Goal: Task Accomplishment & Management: Complete application form

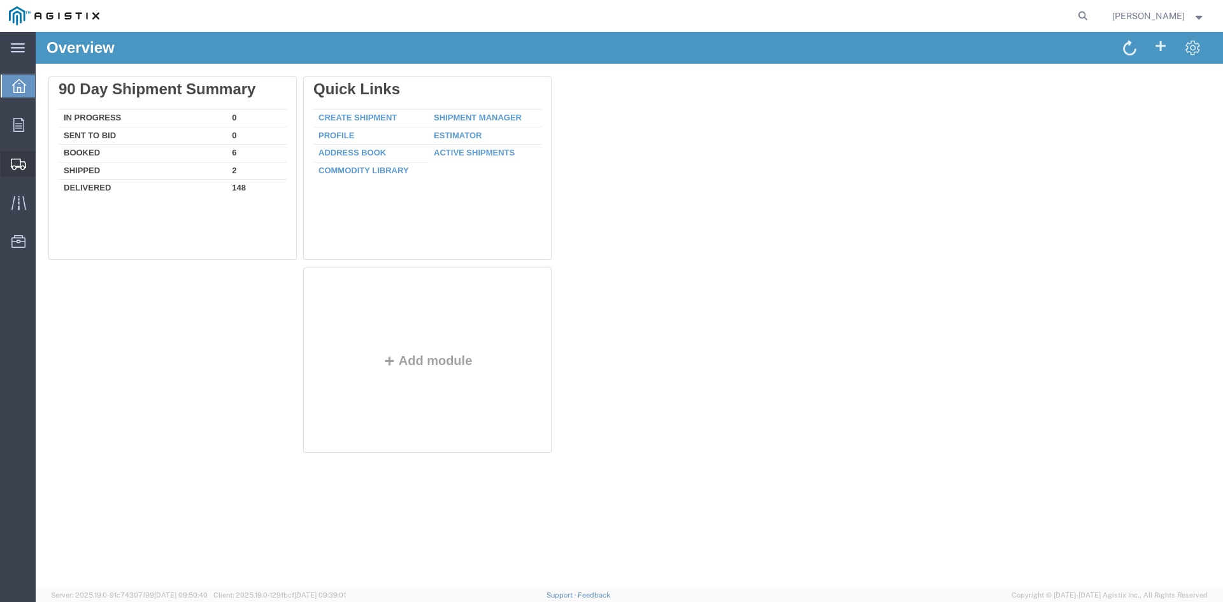
click at [0, 0] on span "Create Shipment" at bounding box center [0, 0] width 0 height 0
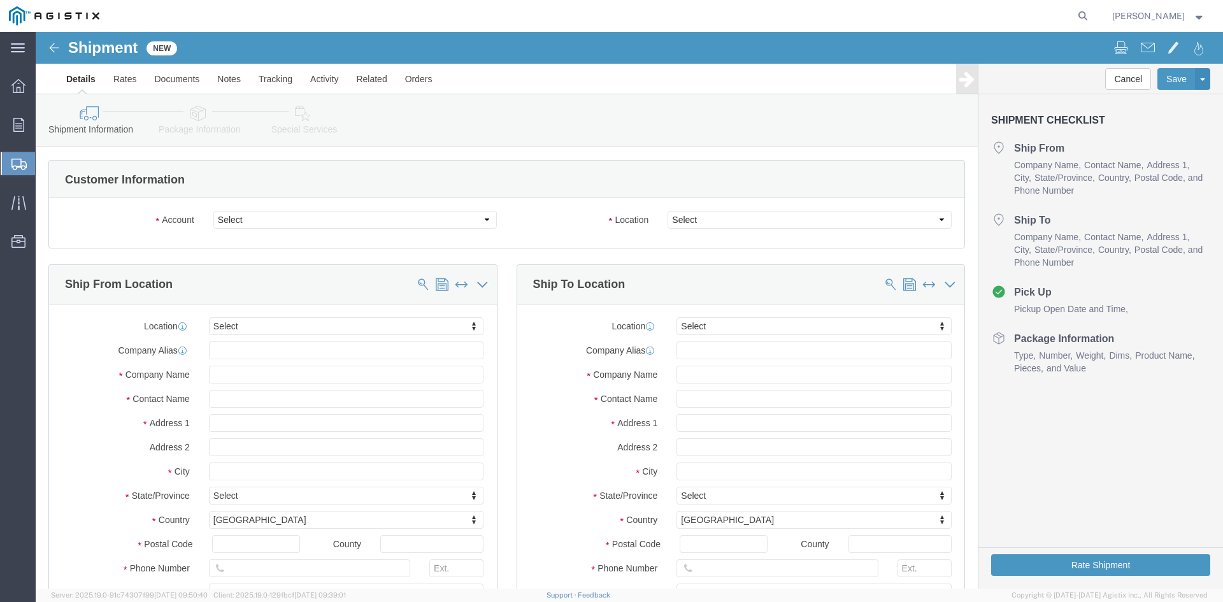
select select
click select "Select PG&E Power Partners"
select select "9596"
click select "Select PG&E Power Partners"
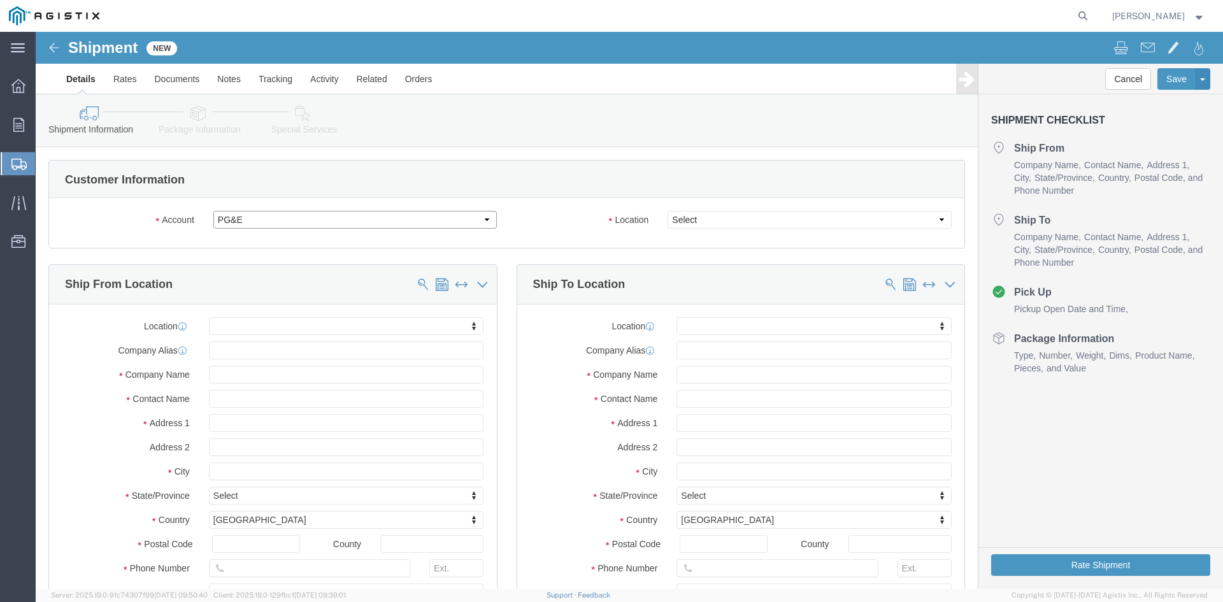
select select "PURCHORD"
select select
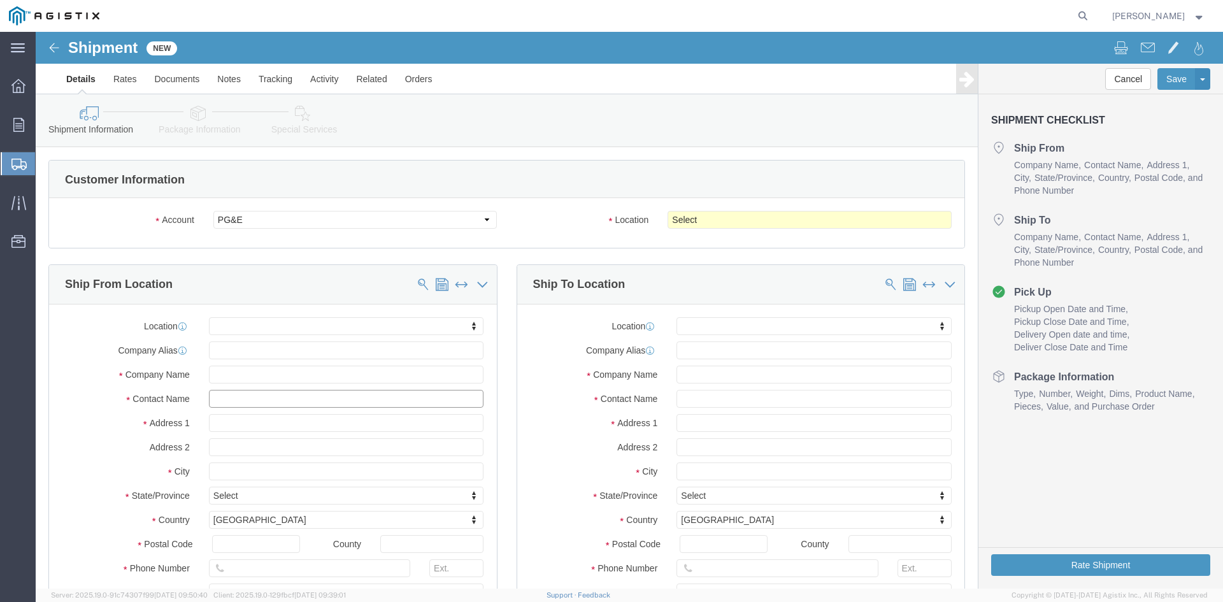
click input "text"
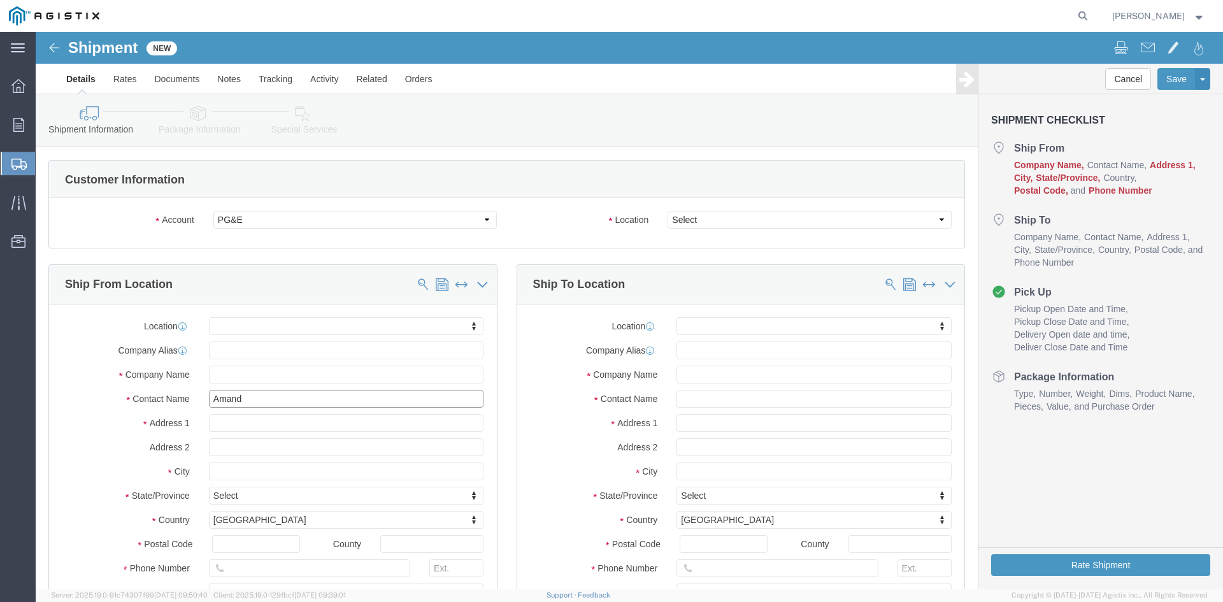
type input "[PERSON_NAME]"
click p "- Power Partners LLC - ([PERSON_NAME]) [STREET_ADDRESS][PERSON_NAME]"
select select
type input "[STREET_ADDRESS][PERSON_NAME]"
type input "30607"
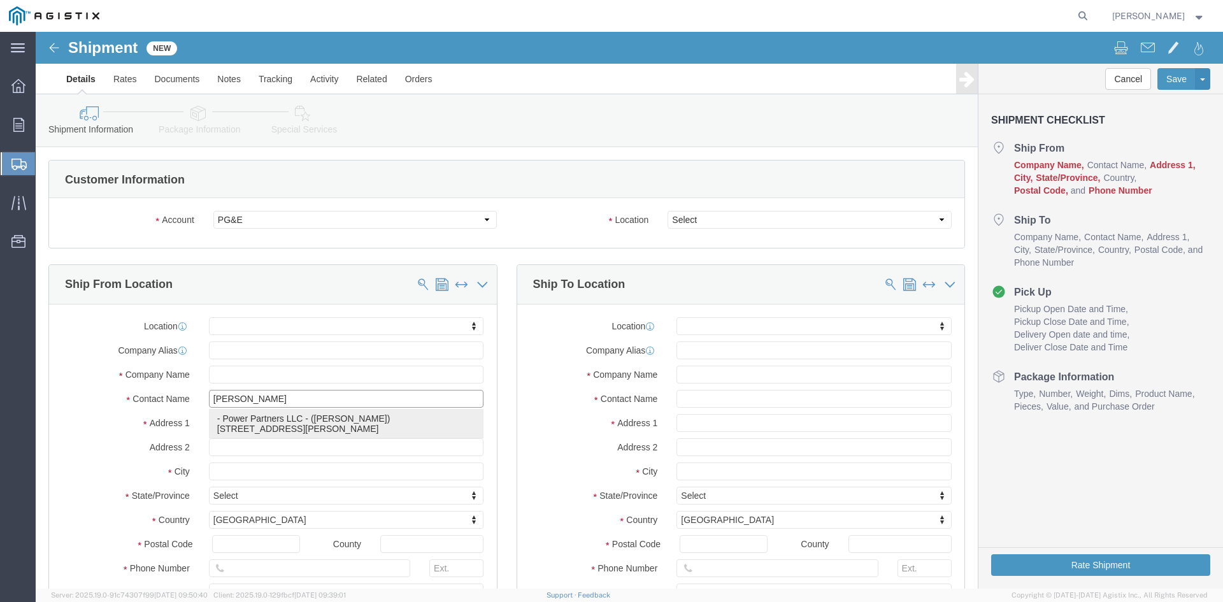
type input "[PHONE_NUMBER]"
type input "485"
type input "[PERSON_NAME][EMAIL_ADDRESS][PERSON_NAME][DOMAIN_NAME]"
checkbox input "true"
type input "Power Partners LLC"
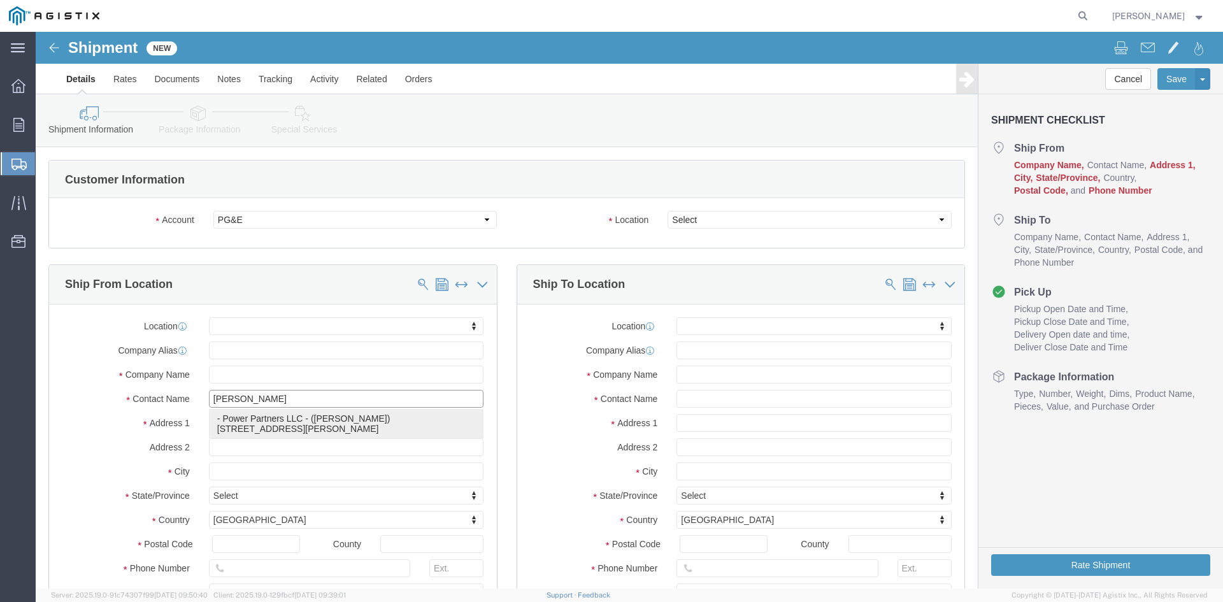
type input "[PERSON_NAME]"
type input "[GEOGRAPHIC_DATA]"
select select "GA"
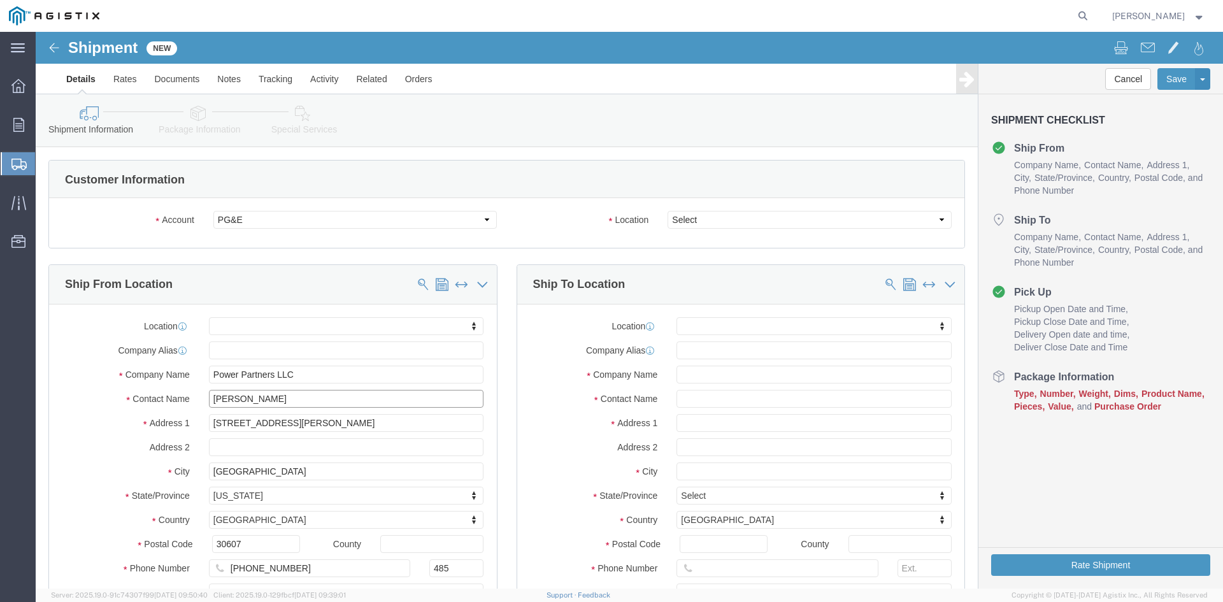
type input "[PERSON_NAME]"
click select "Select All Others [GEOGRAPHIC_DATA] [GEOGRAPHIC_DATA] [GEOGRAPHIC_DATA] [GEOGRA…"
select select "23082"
click select "Select All Others [GEOGRAPHIC_DATA] [GEOGRAPHIC_DATA] [GEOGRAPHIC_DATA] [GEOGRA…"
click input "text"
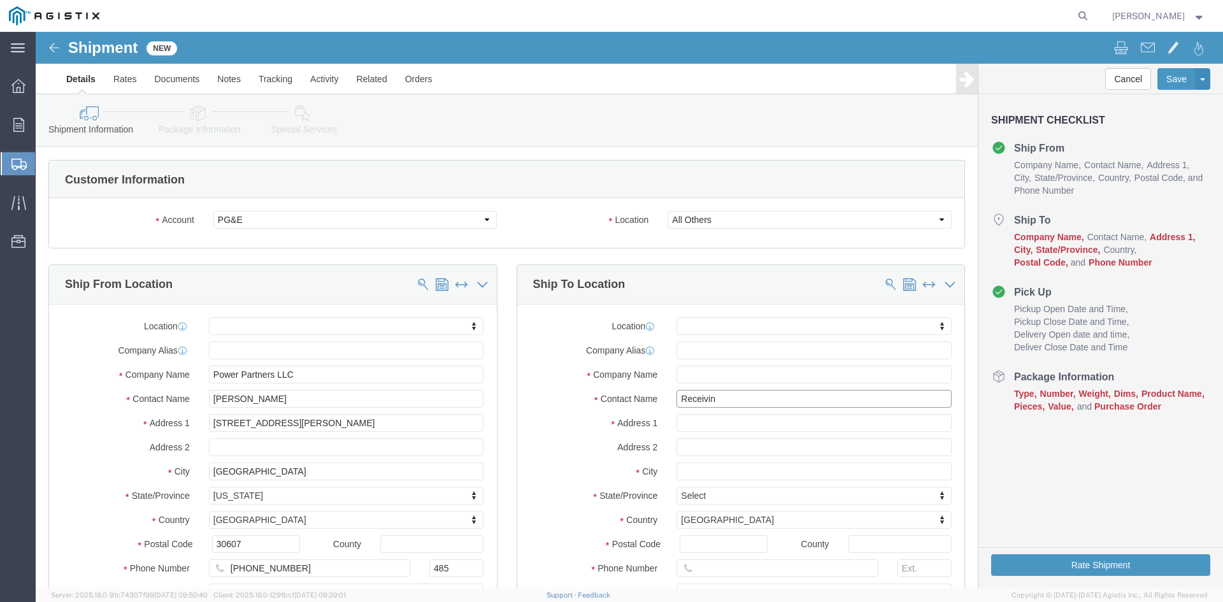
type input "Receiving"
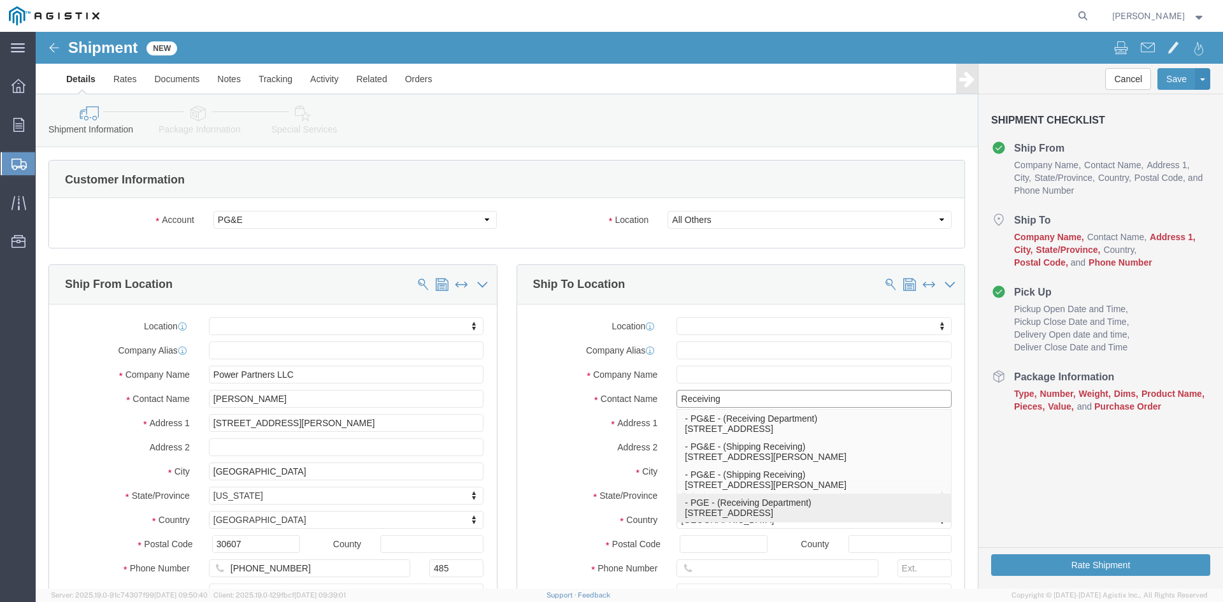
click p "- PGE - (Receiving Department) [STREET_ADDRESS]"
select select
type input "[STREET_ADDRESS]"
type input "95206"
type input "[PHONE_NUMBER]"
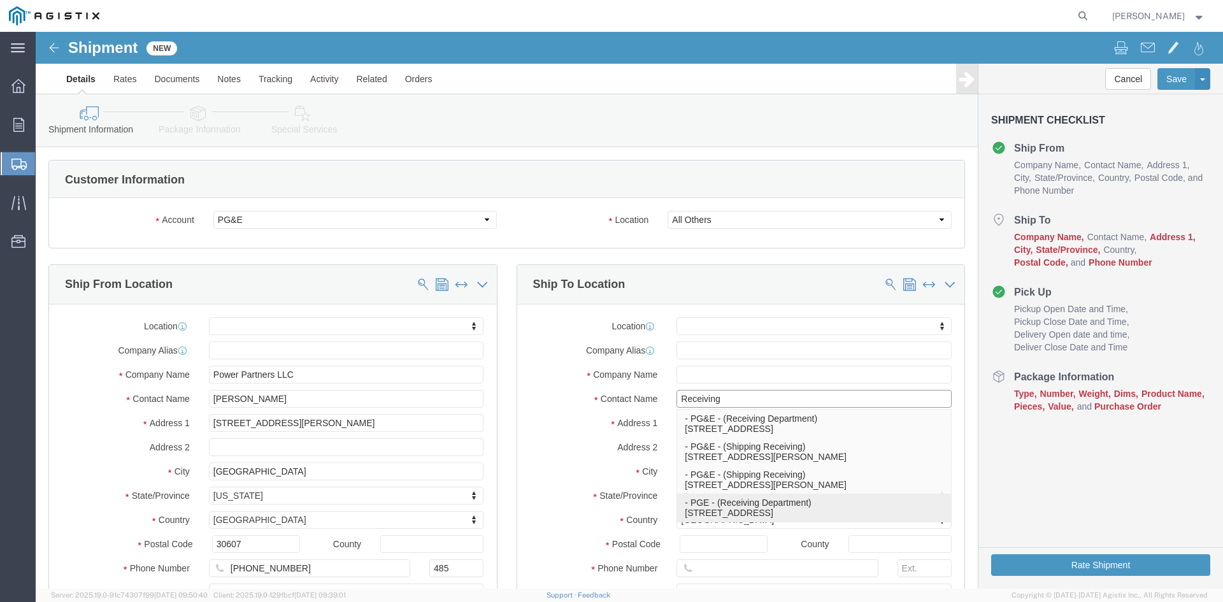
type input "PGE"
type input "Receiving Department"
type input "Stockton"
select select "CA"
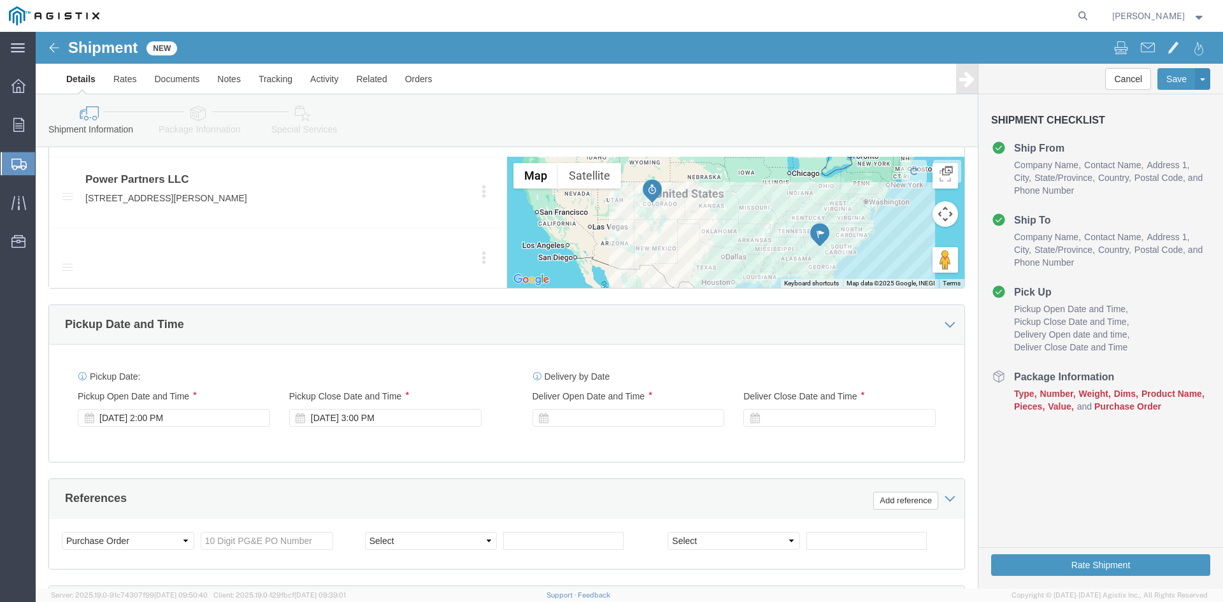
scroll to position [701, 0]
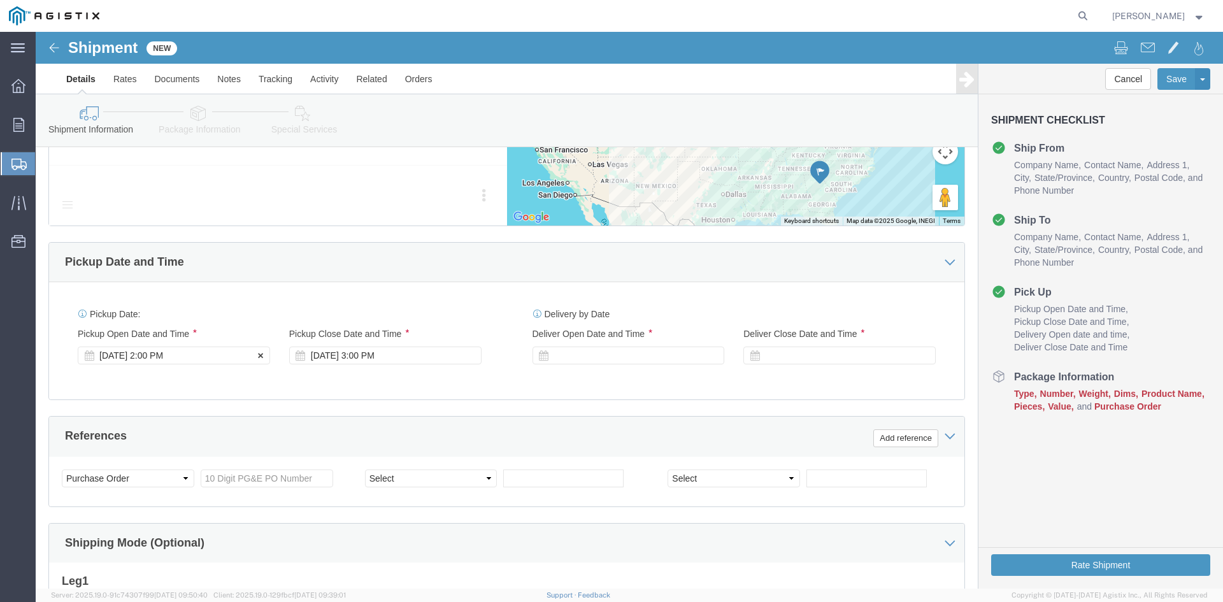
type input "Receiving Department"
click div "Pickup Start Date Pickup Start Time Pickup Open Date and Time [DATE] 2:00 PM"
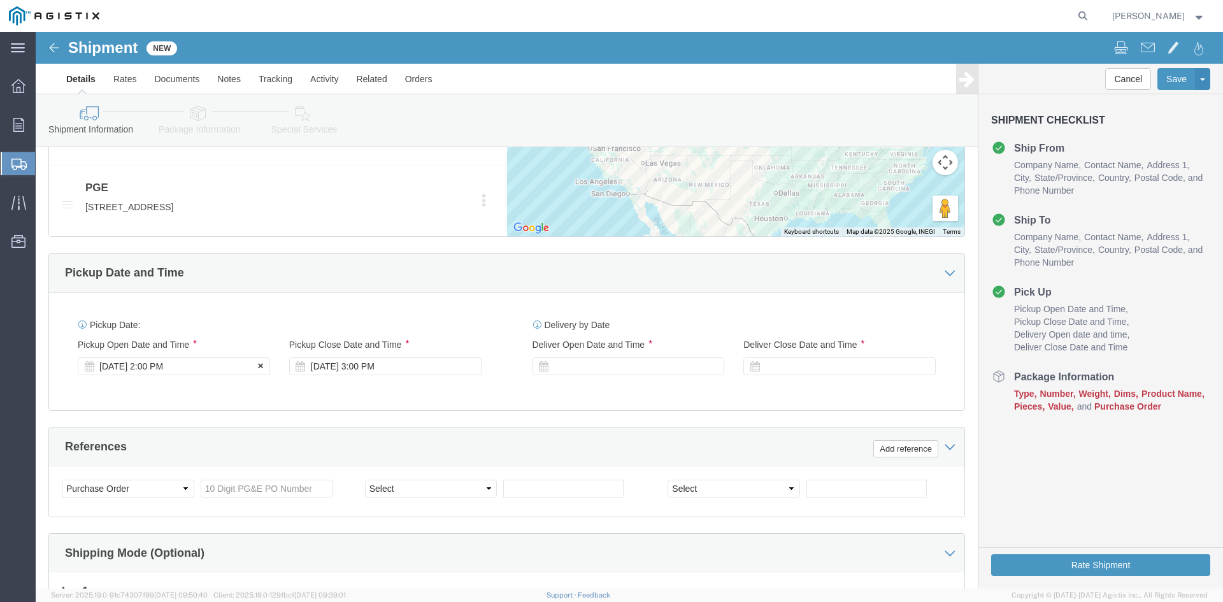
click div "[DATE] 2:00 PM"
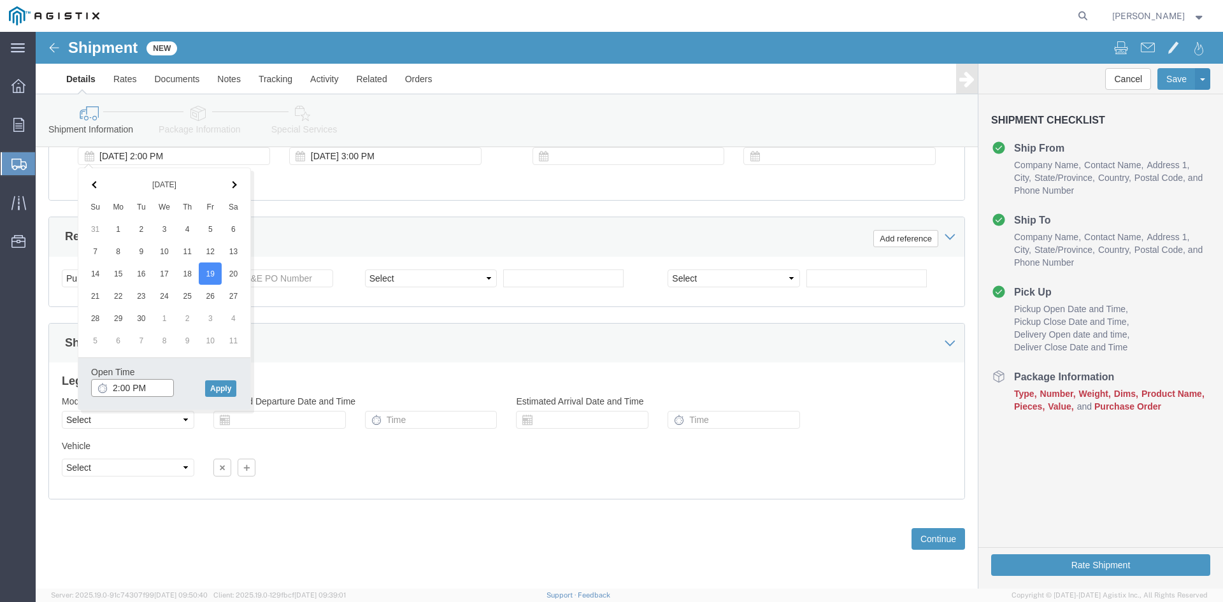
drag, startPoint x: 79, startPoint y: 351, endPoint x: 126, endPoint y: 350, distance: 47.2
click input "2:00 PM"
drag, startPoint x: 111, startPoint y: 352, endPoint x: 127, endPoint y: 352, distance: 16.6
click input "11:00 PM"
type input "11:00 AM"
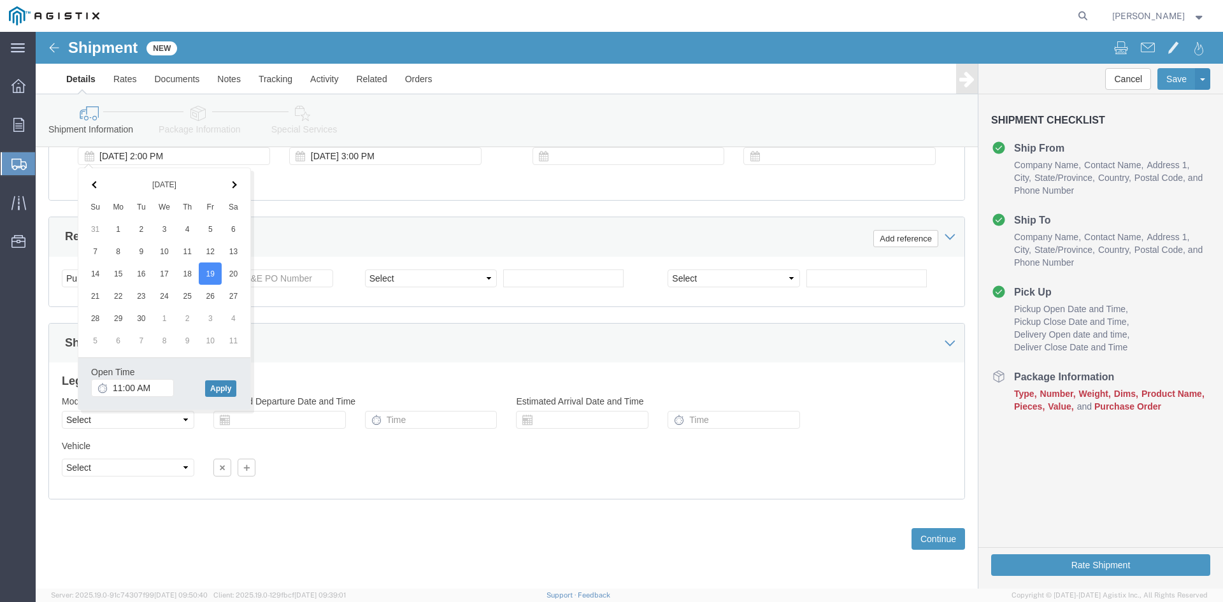
click button "Apply"
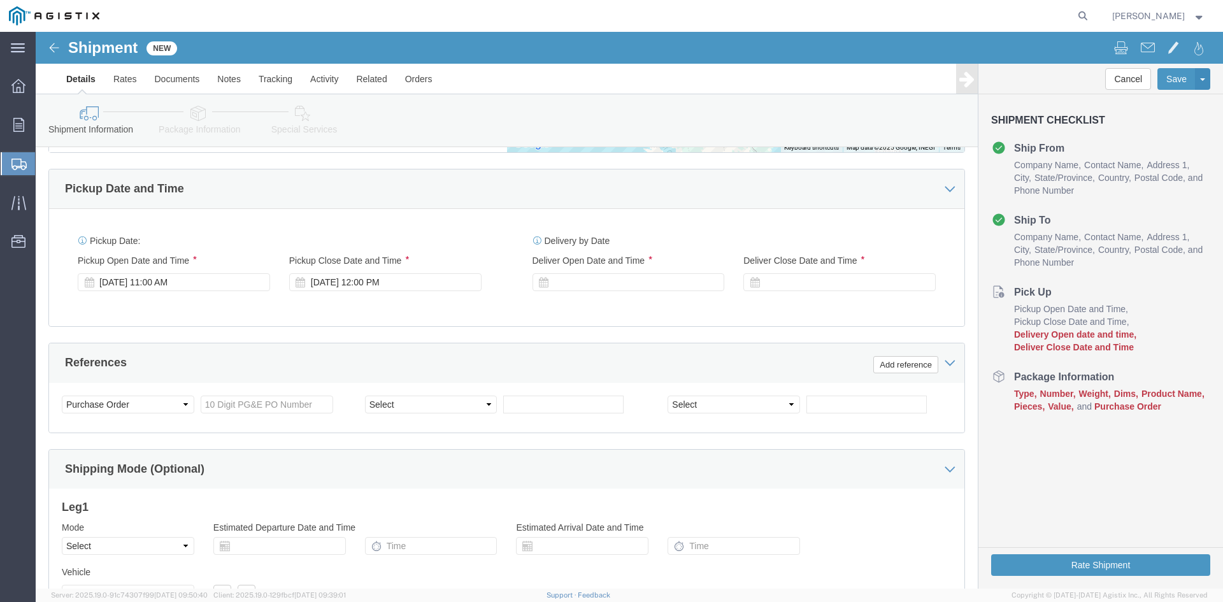
scroll to position [783, 0]
click div "[DATE] 12:00 PM"
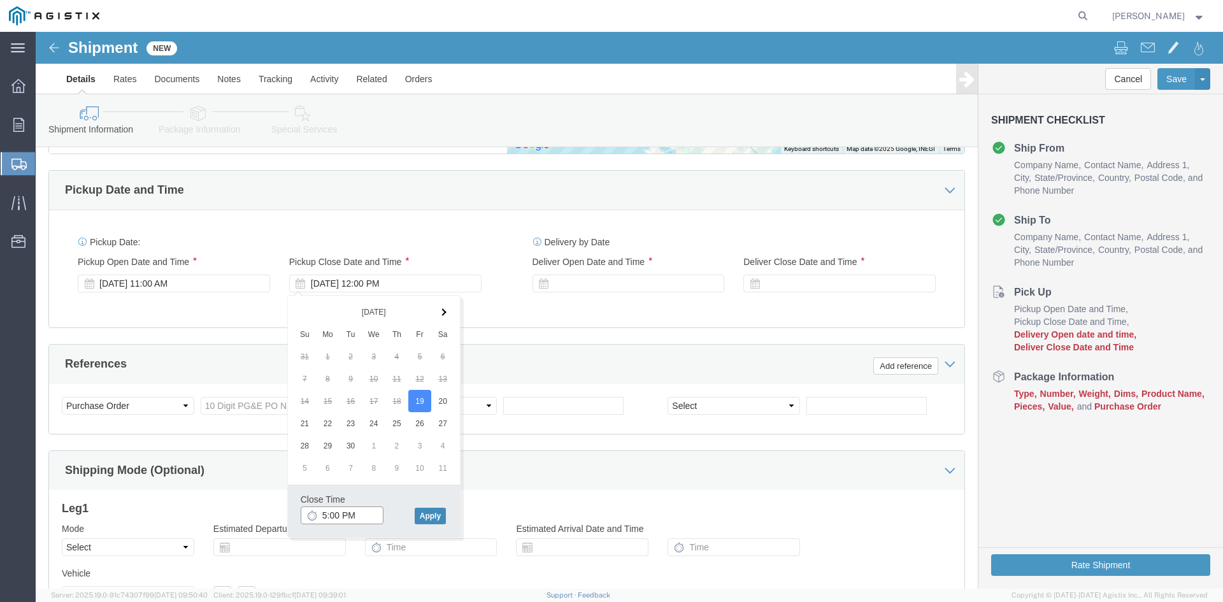
type input "5:00 PM"
click button "Apply"
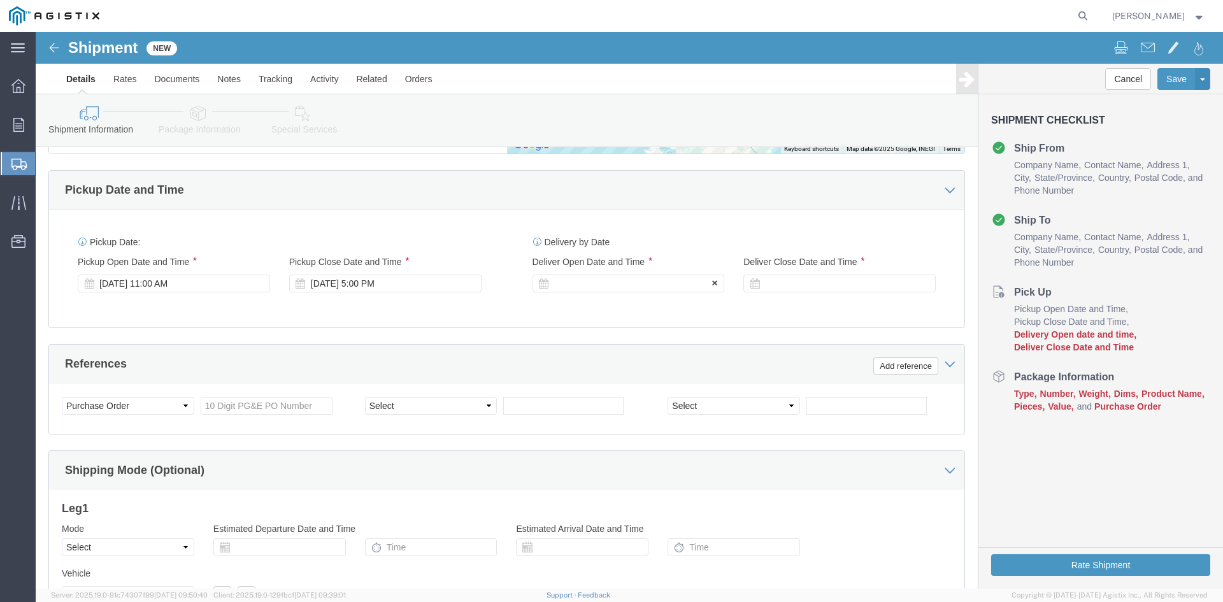
click div
drag, startPoint x: 530, startPoint y: 482, endPoint x: 551, endPoint y: 482, distance: 21.0
click input "6:00 PM"
click input "7:00 PM"
click input "7:30 PM"
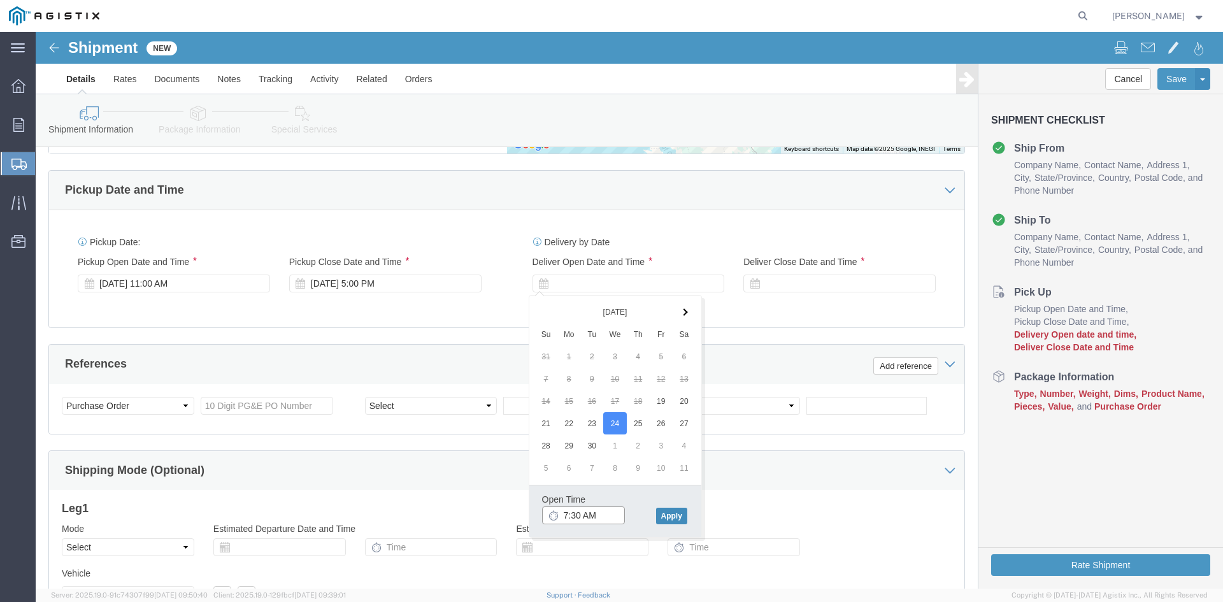
type input "7:30 AM"
click button "Apply"
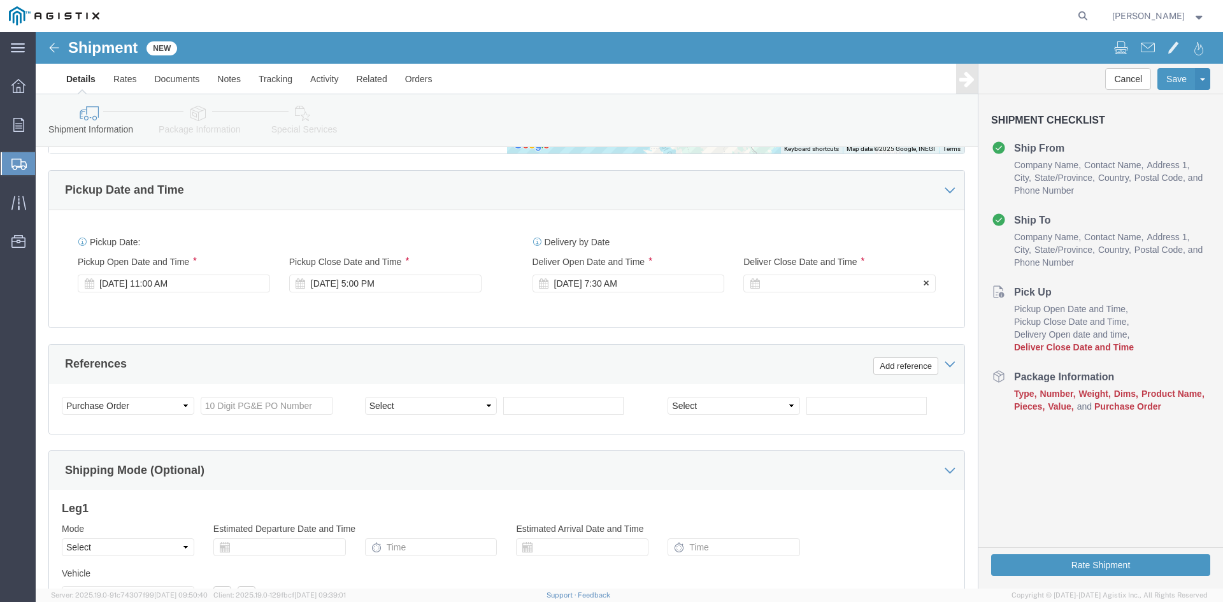
click div
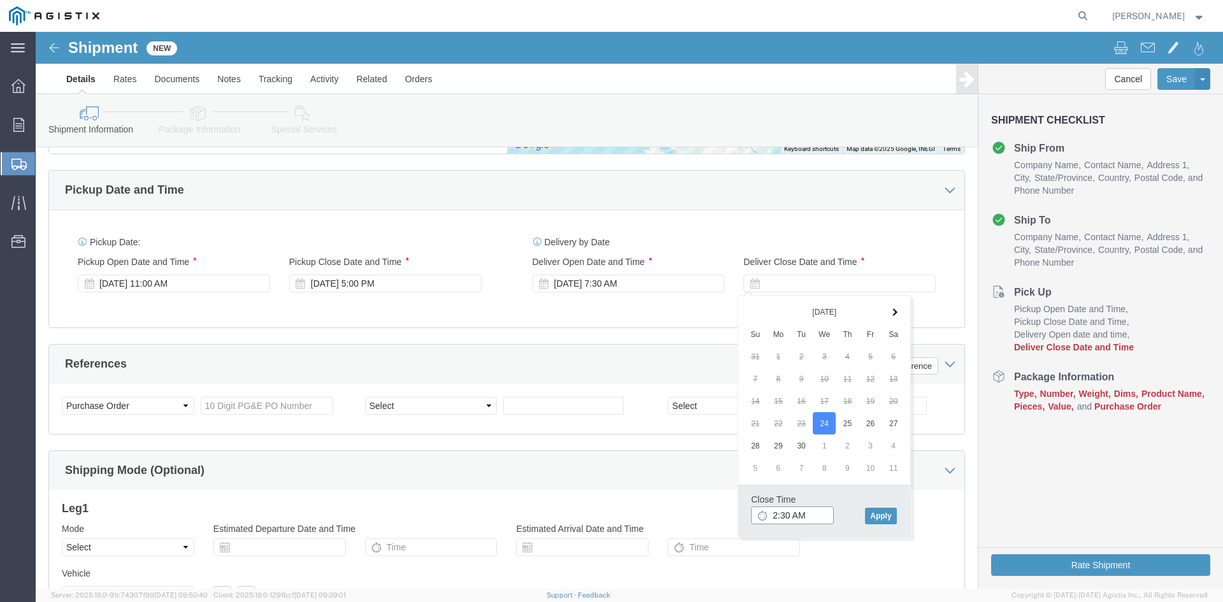
click input "2:30 AM"
click input "2:00 AM"
type input "2:00 PM"
click button "Apply"
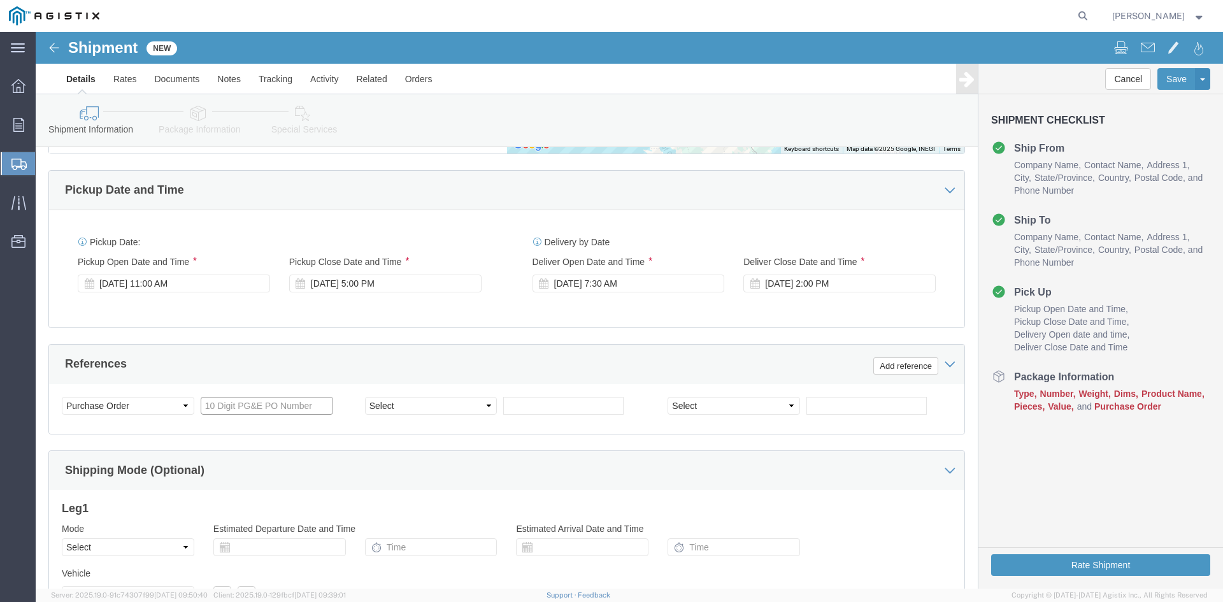
click input "text"
type input "3501405844"
click select "Select Account Type Activity ID Airline Appointment Number ASN Batch Request # …"
select select "BOL"
click select "Select Account Type Activity ID Airline Appointment Number ASN Batch Request # …"
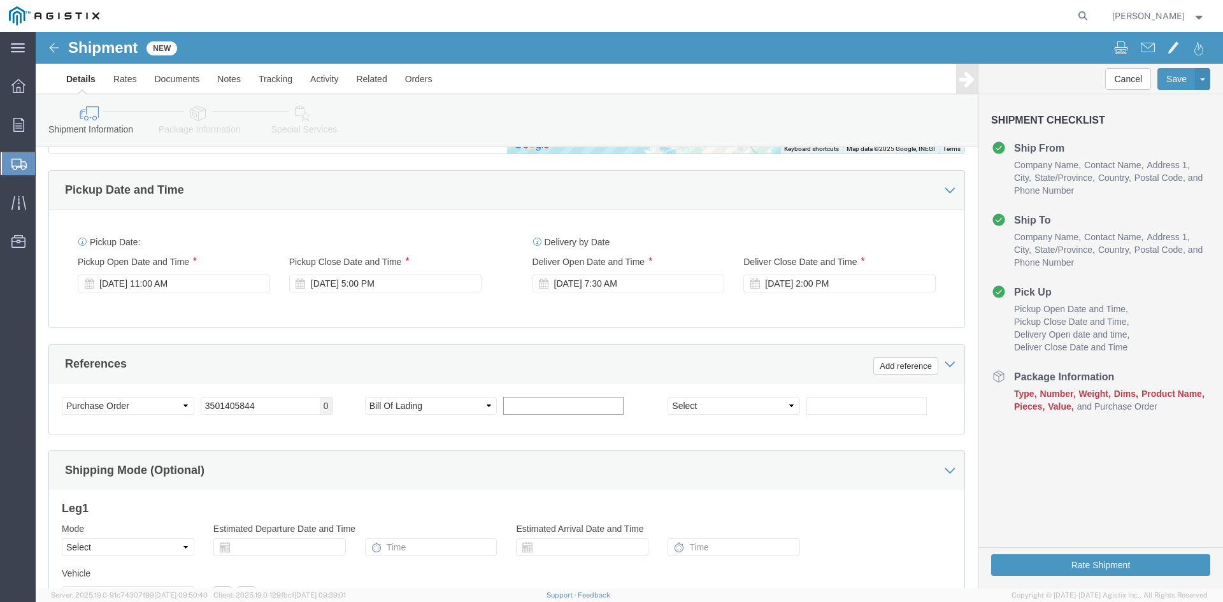
click input "text"
type input "9891502"
click select "Select Air Less than Truckload Multi-Leg Ocean Freight Rail Small Parcel Truckl…"
select select "TL"
click select "Select Air Less than Truckload Multi-Leg Ocean Freight Rail Small Parcel Truckl…"
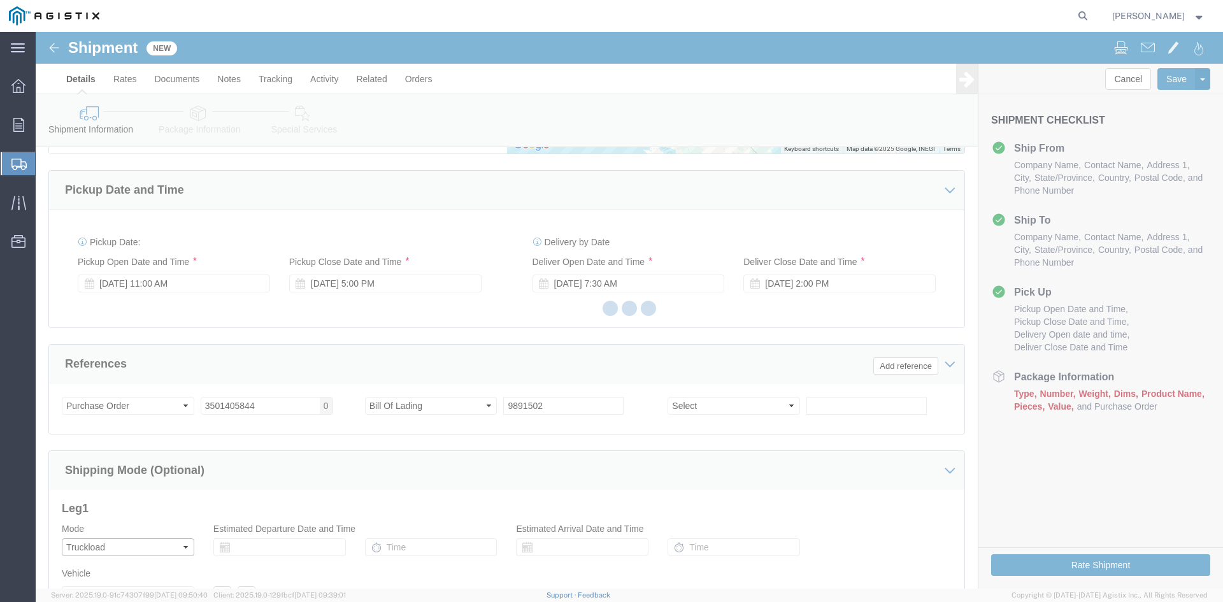
select select
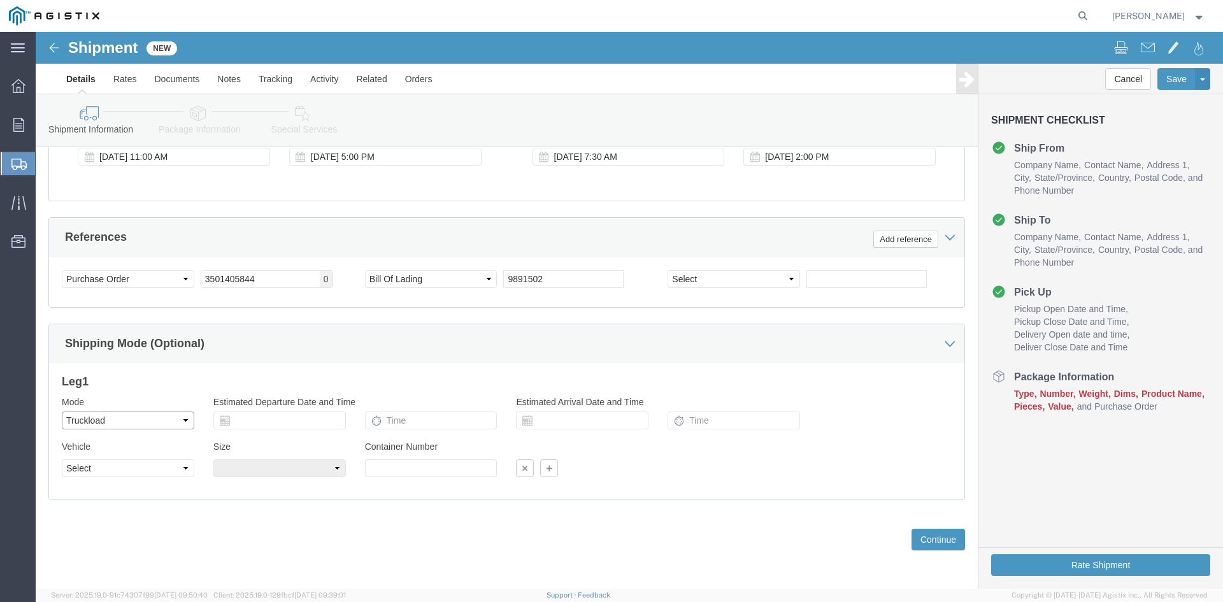
scroll to position [911, 0]
click select "Select 1-Ton (PSS) 10 Wheel 10 Yard Dump Truck 20 Yard Dump Truck Bobtail Botto…"
select select "FLBD"
click select "Select 1-Ton (PSS) 10 Wheel 10 Yard Dump Truck 20 Yard Dump Truck Bobtail Botto…"
click button "Continue"
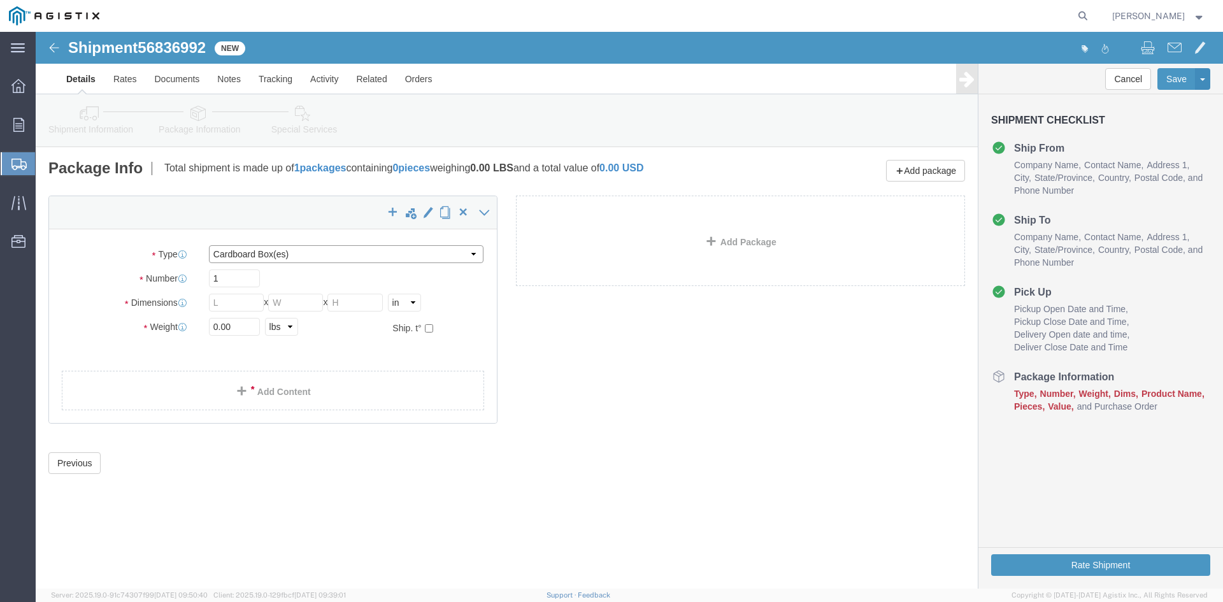
click select "Select Bulk Bundle(s) Cardboard Box(es) Carton(s) Crate(s) Drum(s) (Fiberboard)…"
select select "PSNS"
click select "Select Bulk Bundle(s) Cardboard Box(es) Carton(s) Crate(s) Drum(s) (Fiberboard)…"
click input "text"
type input "1"
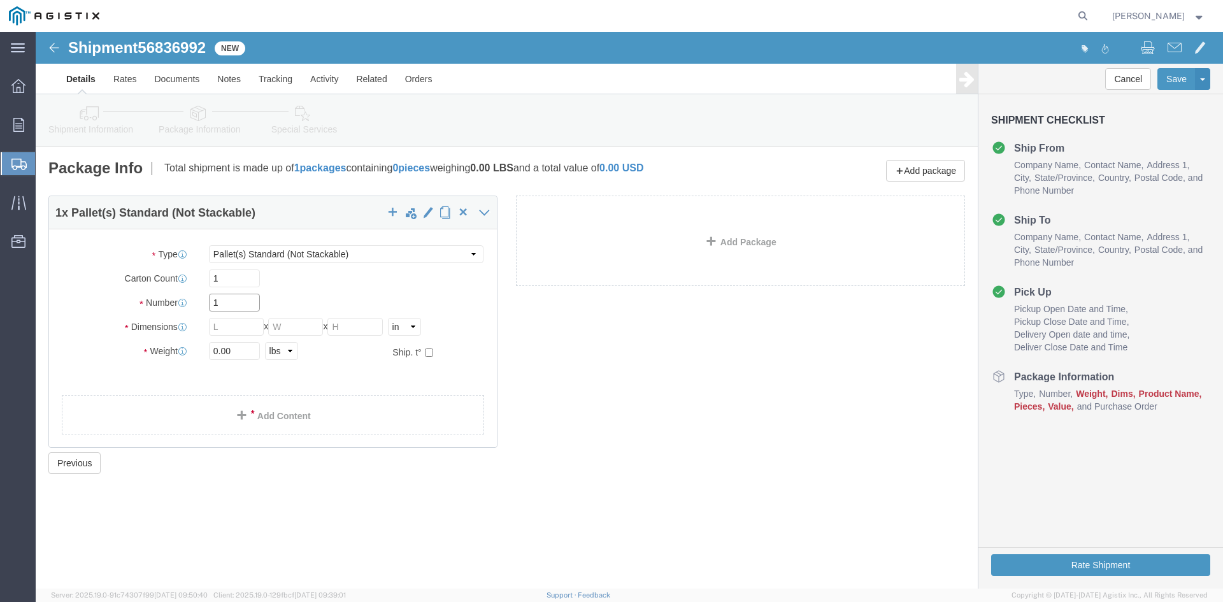
drag, startPoint x: 187, startPoint y: 266, endPoint x: 131, endPoint y: 267, distance: 55.4
click div "Number 1"
type input "88"
click input "text"
type input "24"
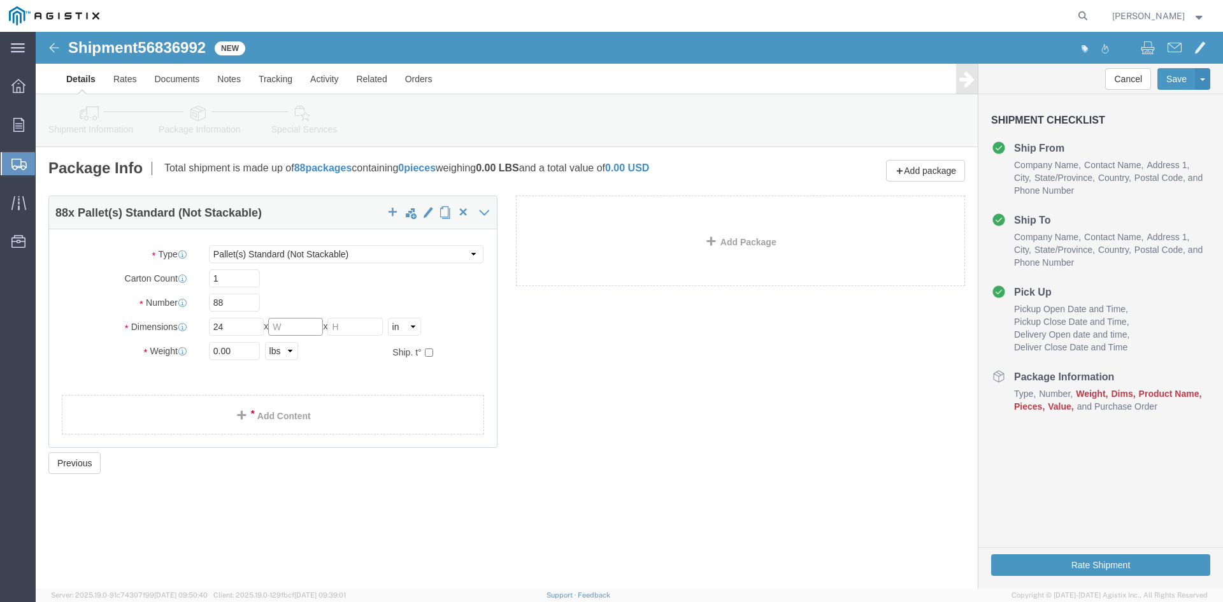
drag, startPoint x: 246, startPoint y: 295, endPoint x: 277, endPoint y: 276, distance: 36.6
click input "text"
type input "24"
click input "text"
type input "32.75"
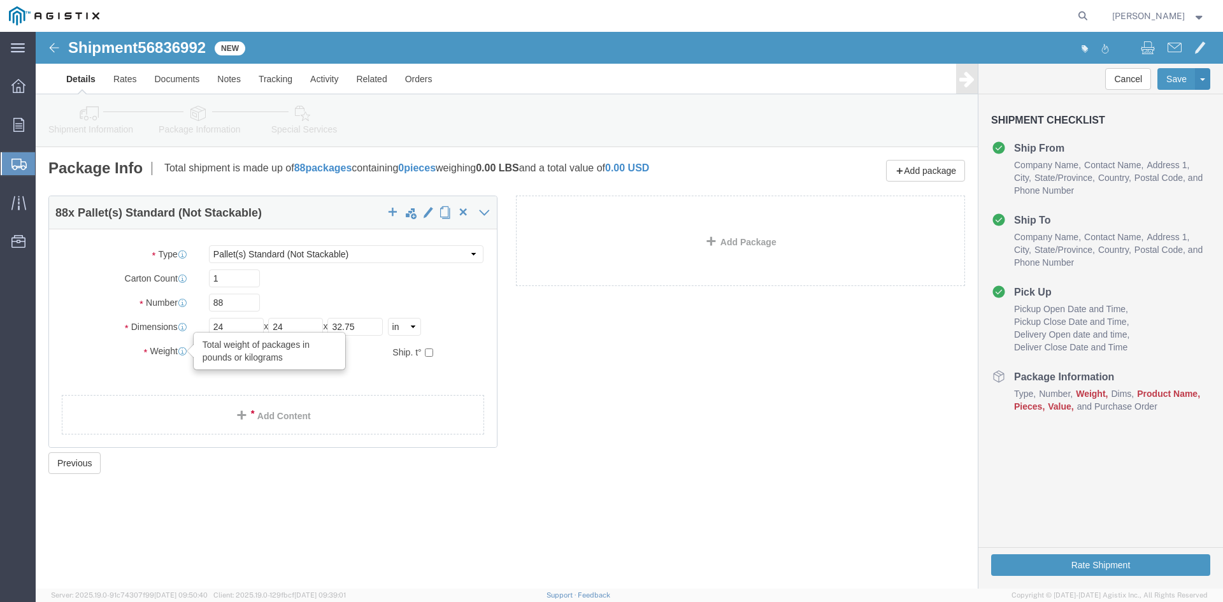
drag, startPoint x: 192, startPoint y: 313, endPoint x: 131, endPoint y: 315, distance: 60.5
click div "Weight Total weight of packages in pounds or kilograms 0.00 Select kgs lbs Ship…"
type input "30506.14"
click link "Add Content"
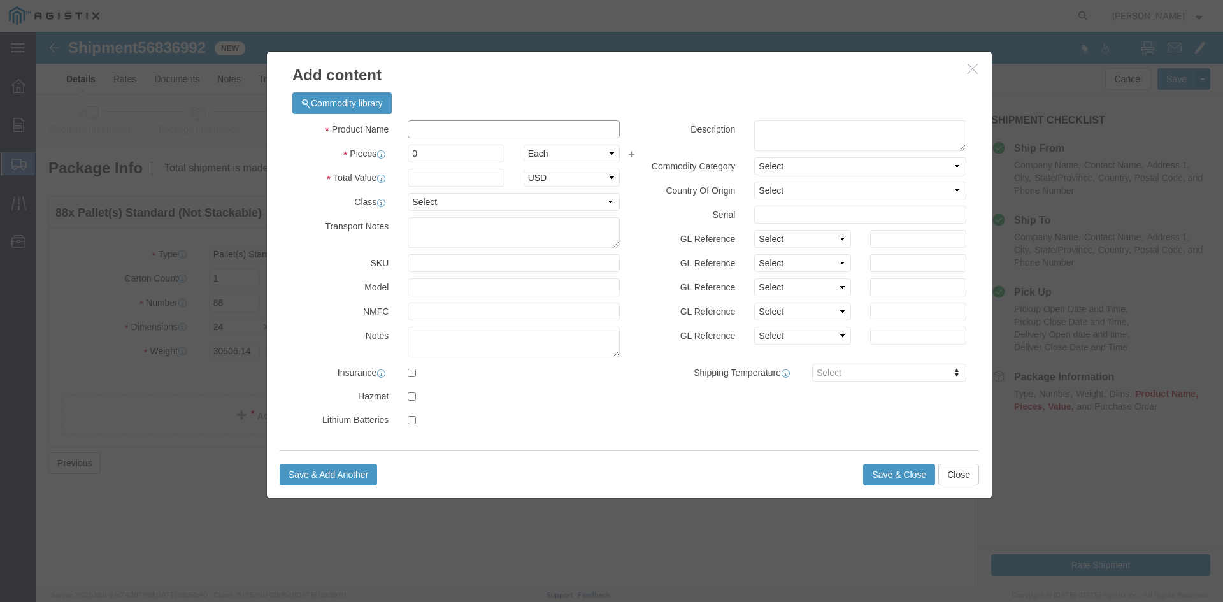
click input "text"
type input "Overhead Transformer"
drag, startPoint x: 387, startPoint y: 120, endPoint x: 354, endPoint y: 120, distance: 33.8
click div "Pieces 0 Select Bag Barrels 100Board Feet Bottle Box Blister Pack Carats Can Ca…"
type input "88"
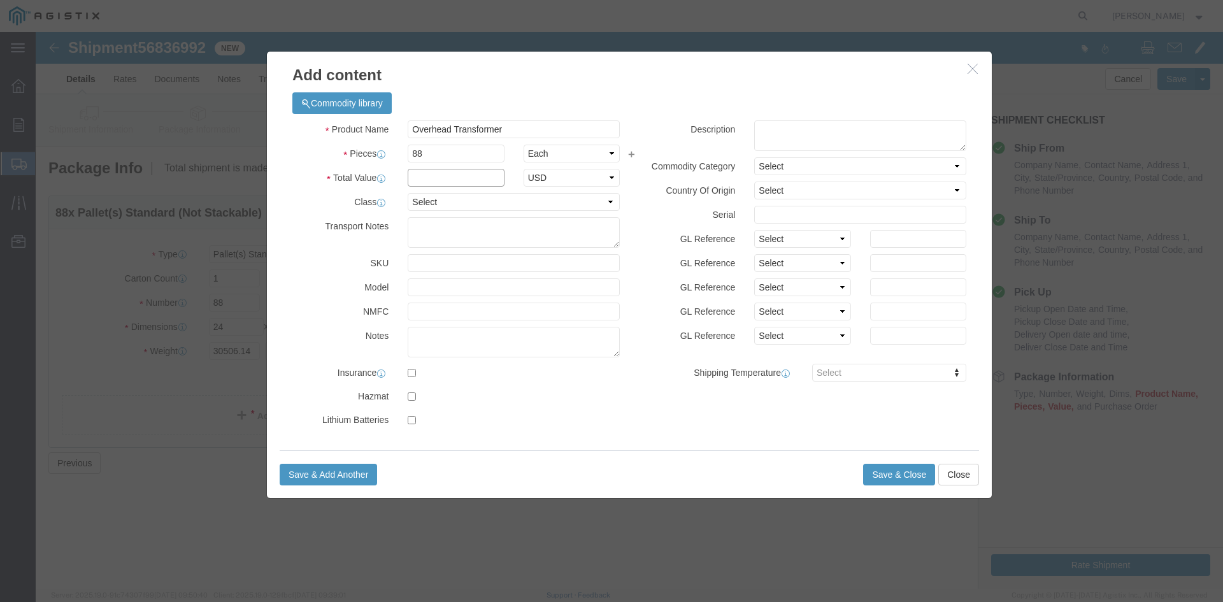
drag, startPoint x: 382, startPoint y: 146, endPoint x: 399, endPoint y: 146, distance: 17.2
click input "text"
type input "1"
click select "Select 50 55 60 65 70 85 92.5 100 125 175 250 300 400"
select select "55"
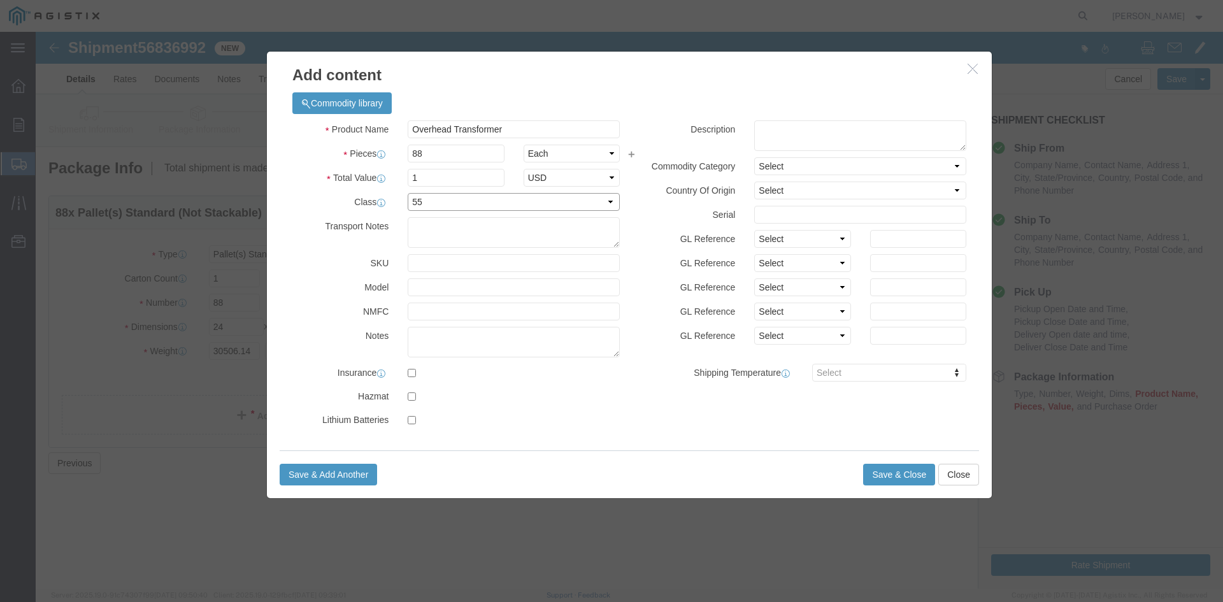
click select "Select 50 55 60 65 70 85 92.5 100 125 175 250 300 400"
click button "Save & Close"
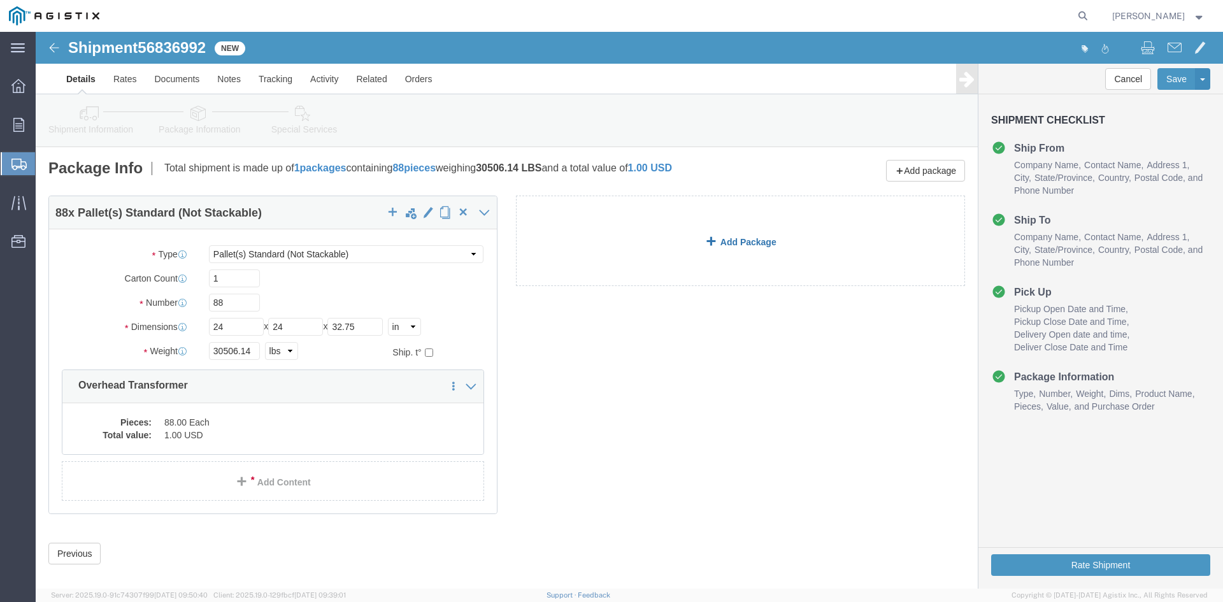
click link "Add Package"
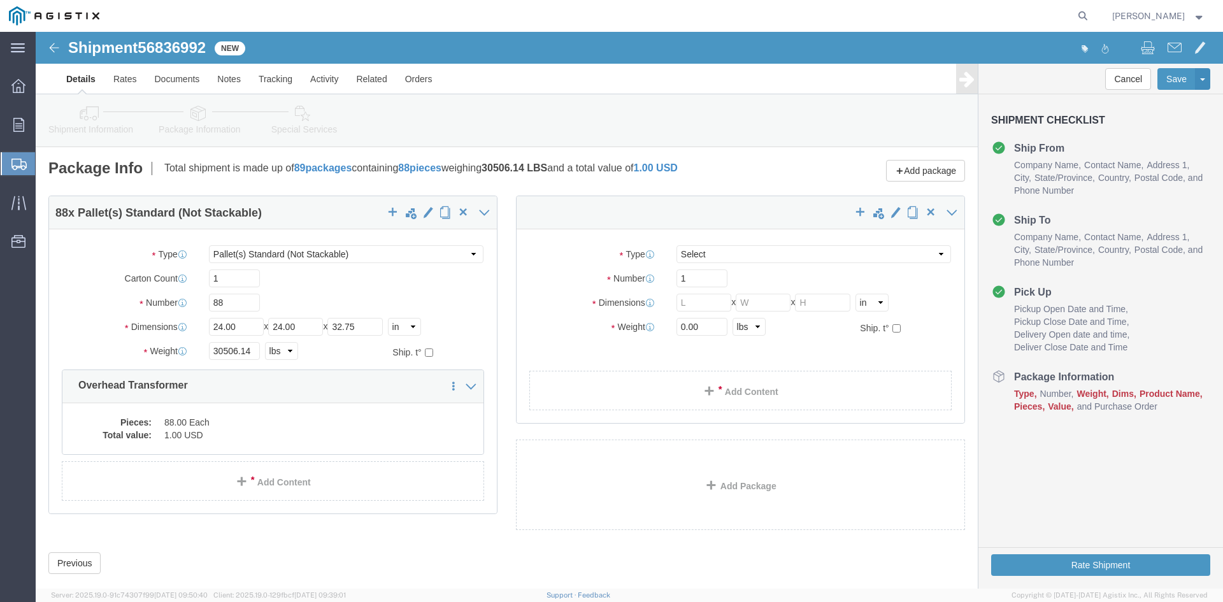
select select "PSNS"
select select "CBOX"
click span "button"
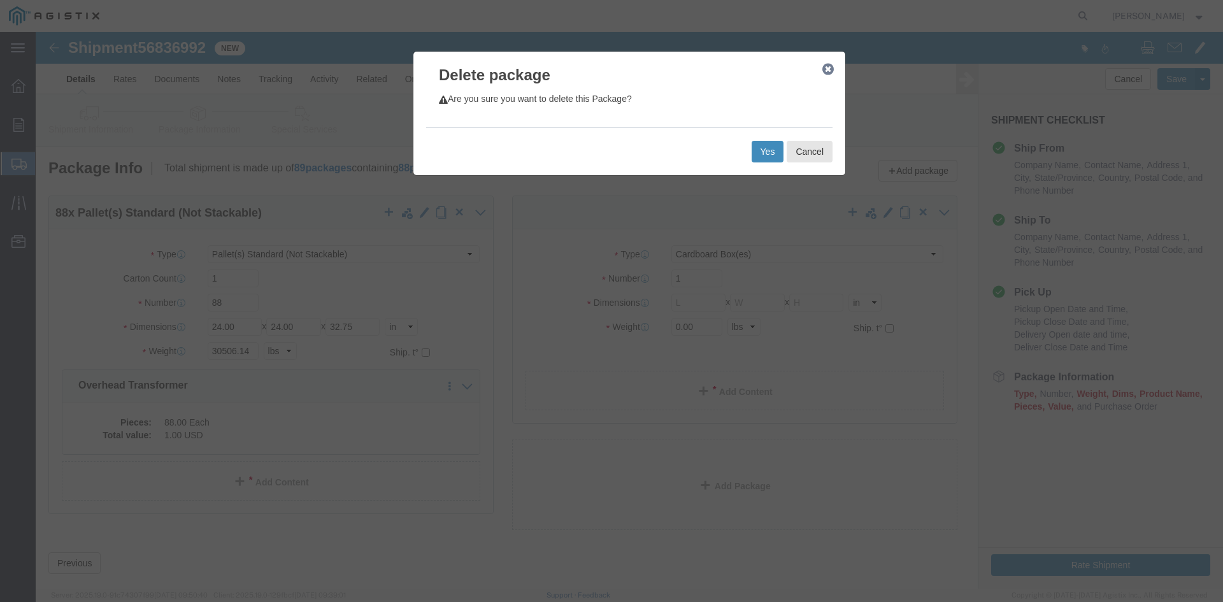
click button "Yes"
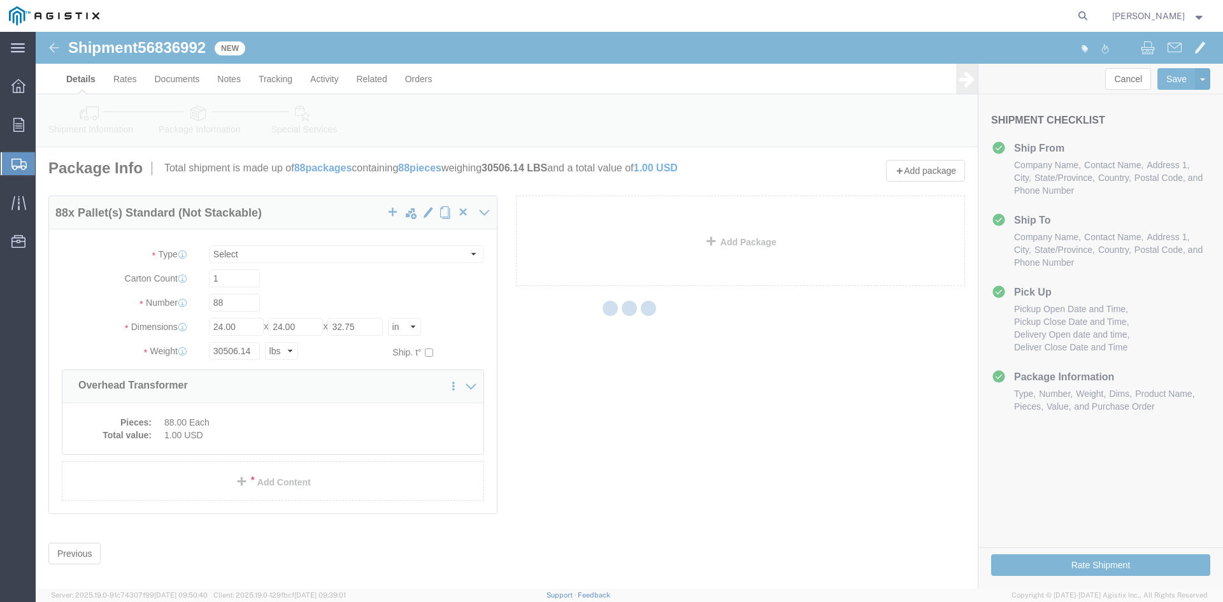
select select "PSNS"
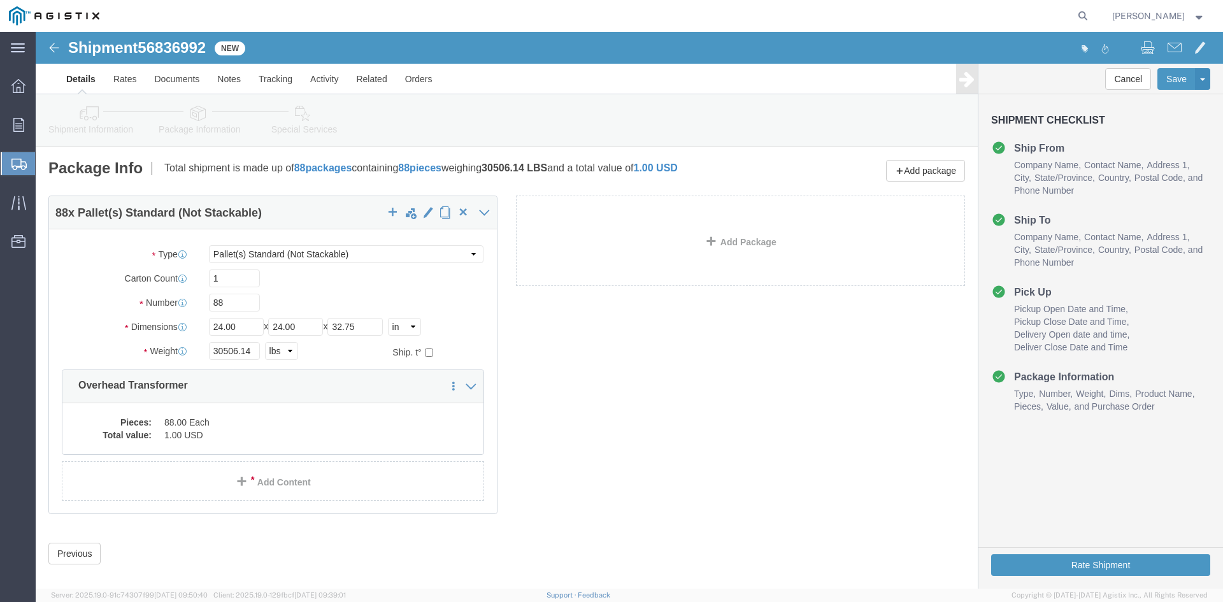
click icon
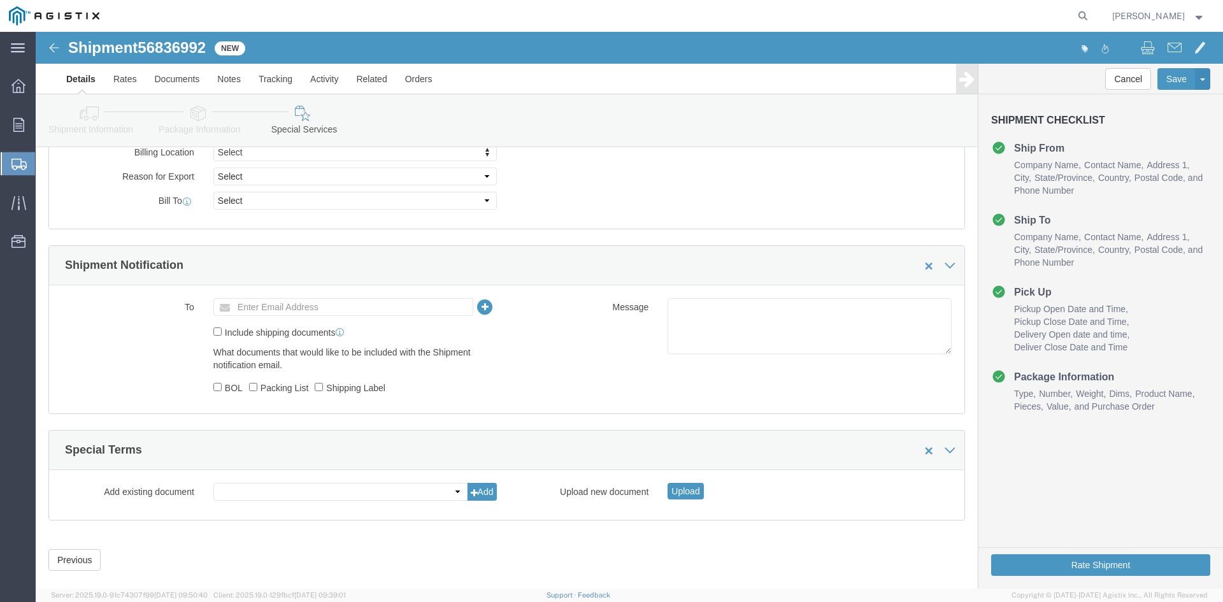
scroll to position [695, 0]
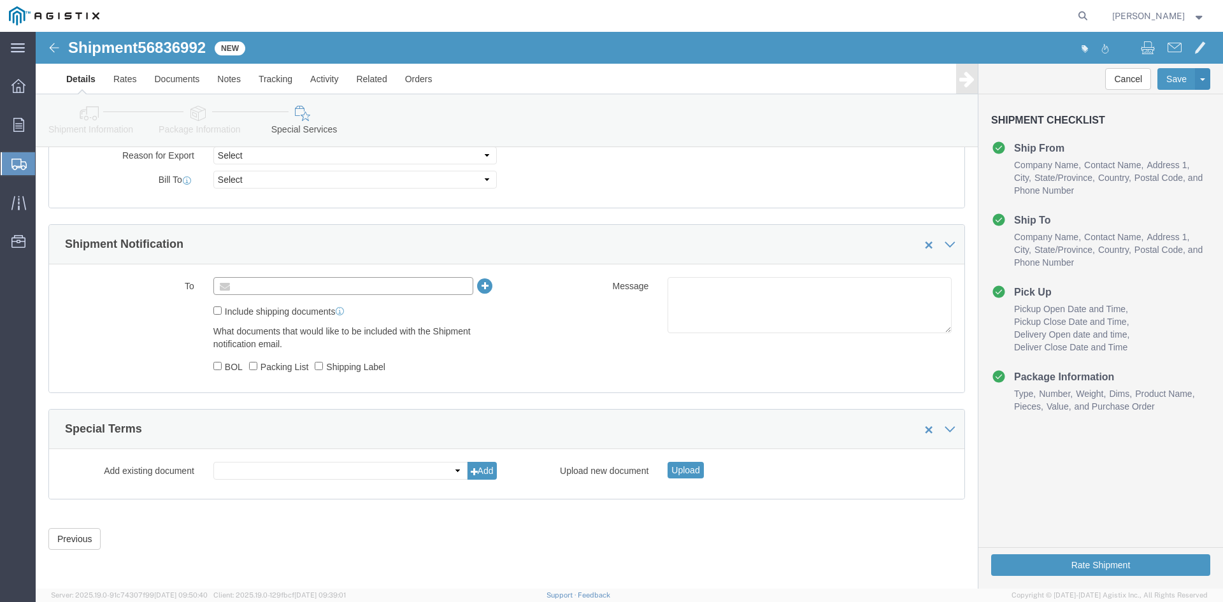
click input "text"
type input "[EMAIL_ADDRESS][DOMAIN_NAME]"
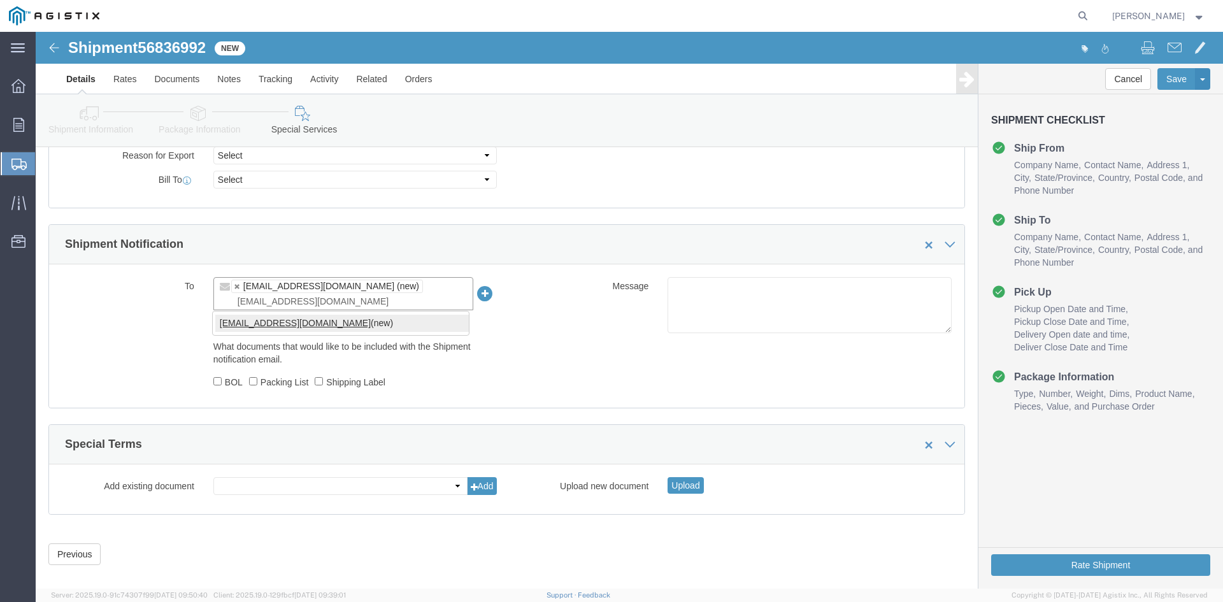
type input "[EMAIL_ADDRESS][DOMAIN_NAME]"
type input "[EMAIL_ADDRESS][DOMAIN_NAME],[DOMAIN_NAME][EMAIL_ADDRESS][DOMAIN_NAME]"
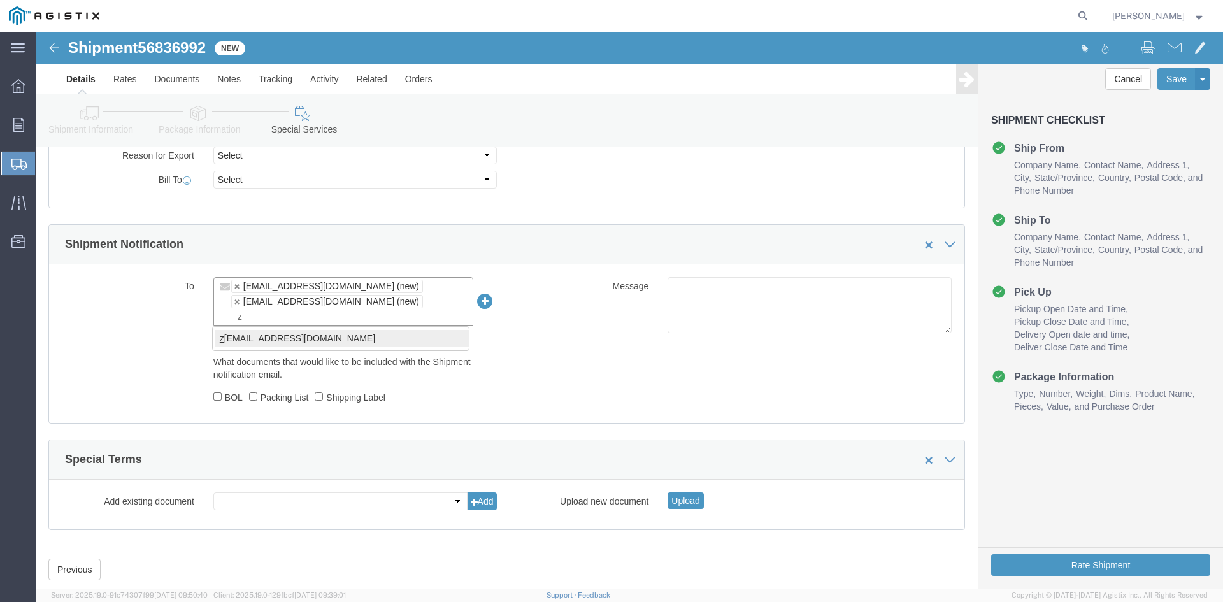
type input "z"
type input "[EMAIL_ADDRESS][DOMAIN_NAME],[DOMAIN_NAME][EMAIL_ADDRESS][DOMAIN_NAME],[PERSON_…"
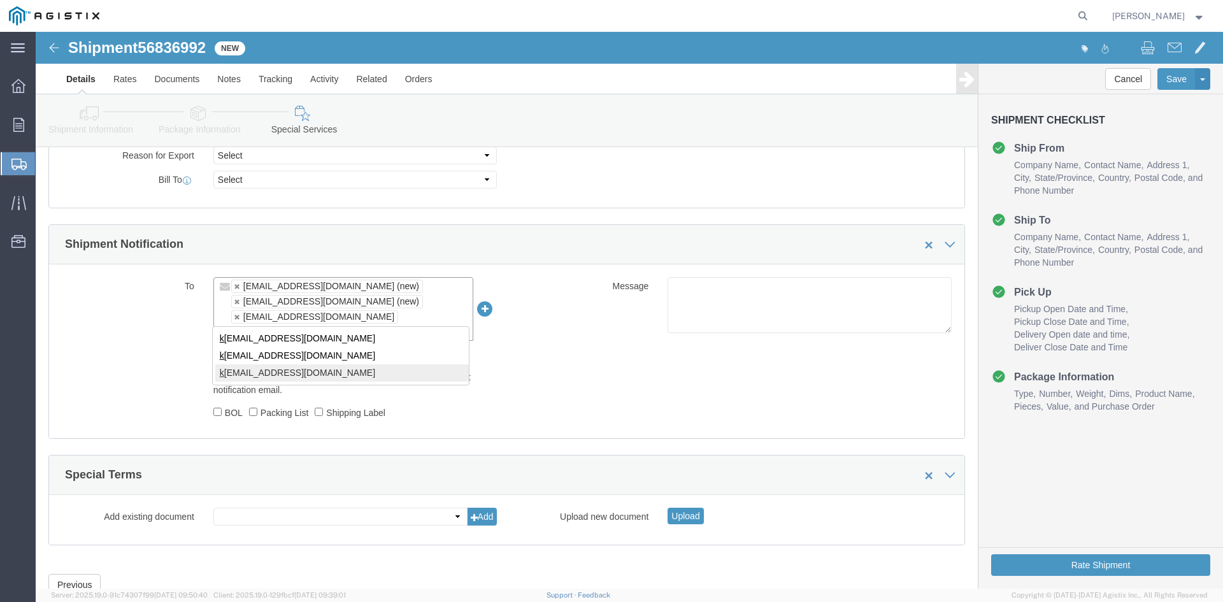
type input "k"
type input "[EMAIL_ADDRESS][DOMAIN_NAME],[DOMAIN_NAME][EMAIL_ADDRESS][DOMAIN_NAME],[PERSON_…"
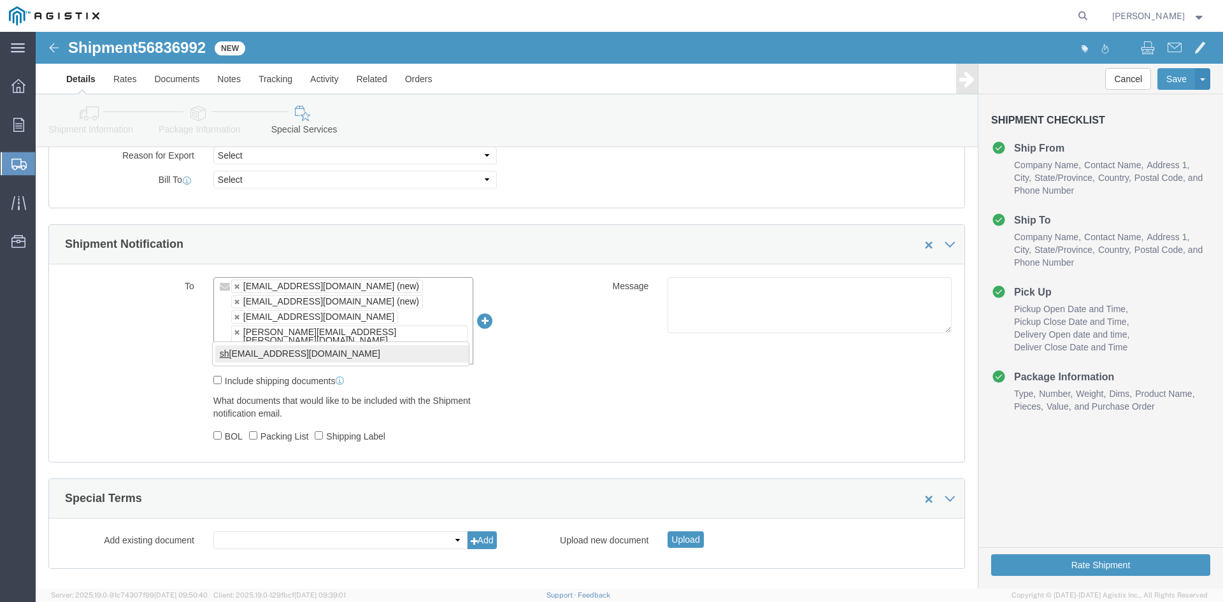
type input "sh"
type input "[EMAIL_ADDRESS][DOMAIN_NAME],[DOMAIN_NAME][EMAIL_ADDRESS][DOMAIN_NAME],[PERSON_…"
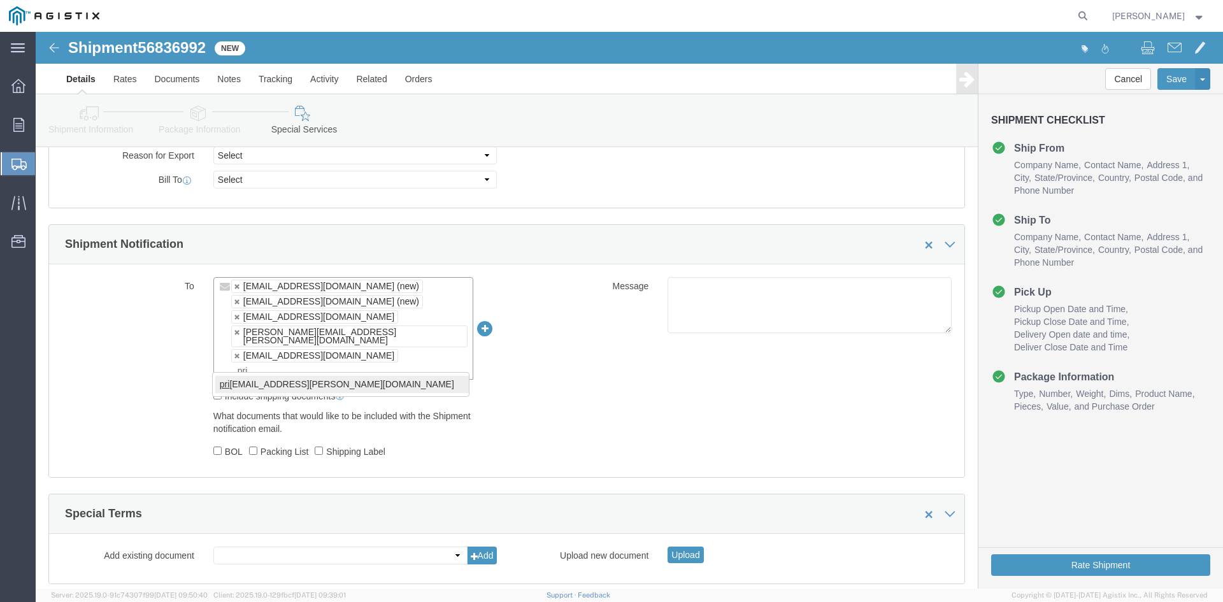
type input "pri"
type input "[EMAIL_ADDRESS][DOMAIN_NAME],[DOMAIN_NAME][EMAIL_ADDRESS][DOMAIN_NAME],[PERSON_…"
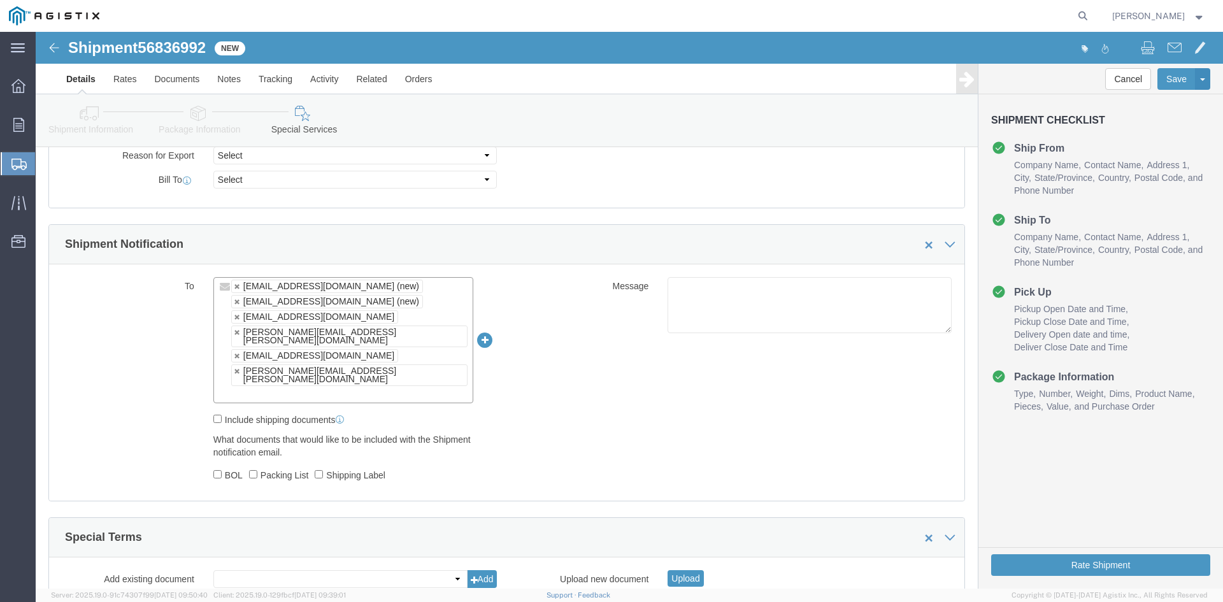
scroll to position [771, 0]
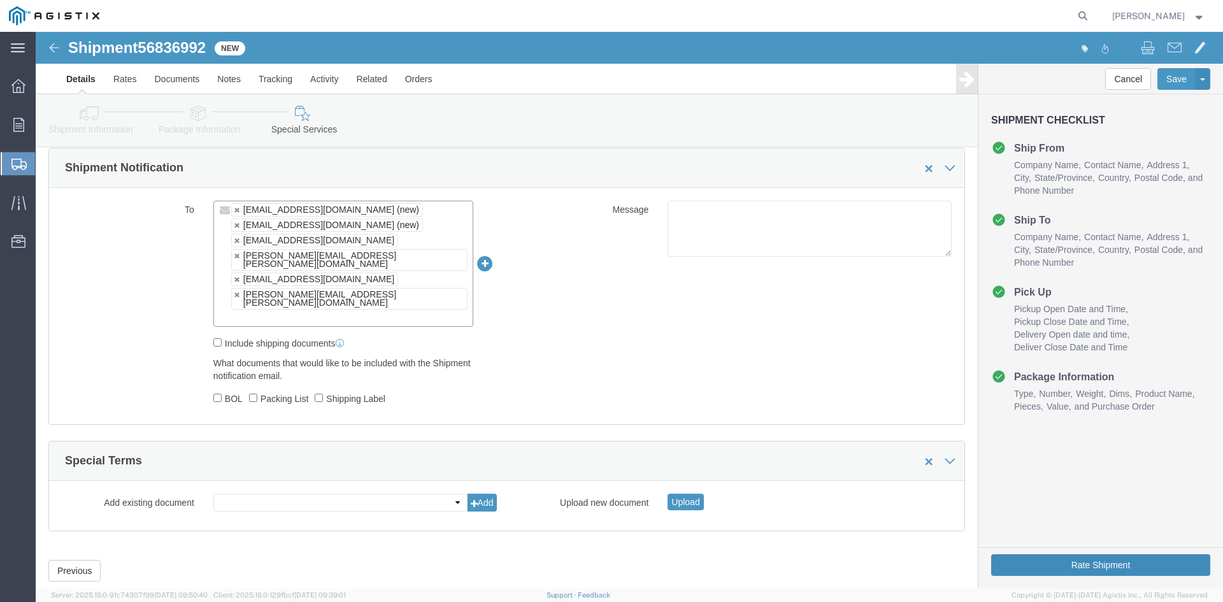
click button "Rate Shipment"
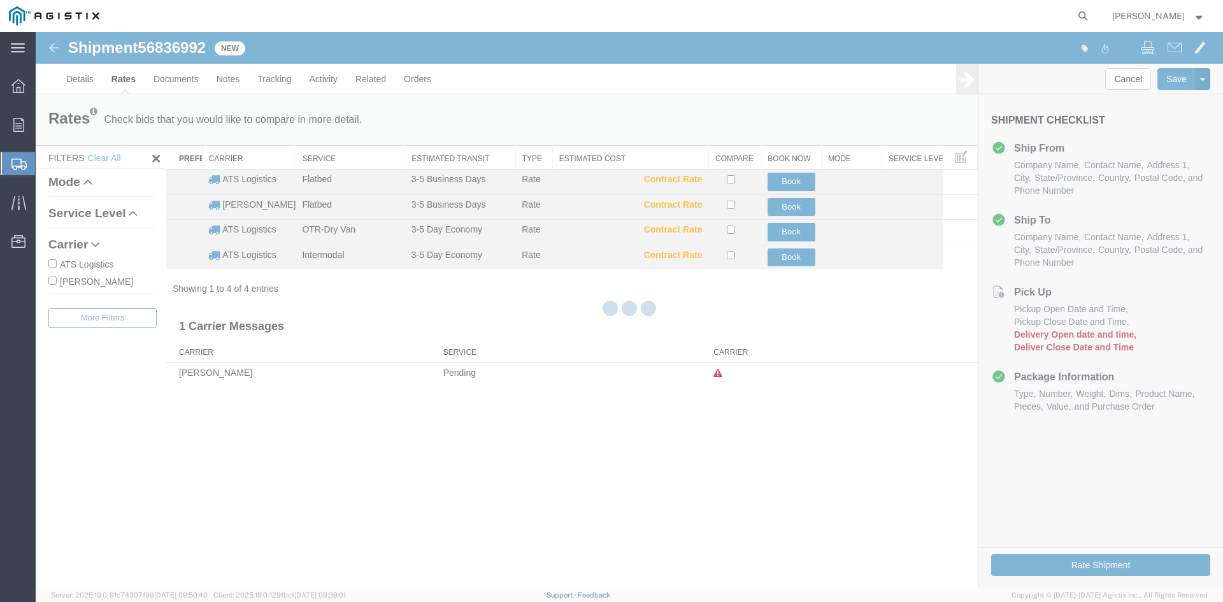
scroll to position [0, 0]
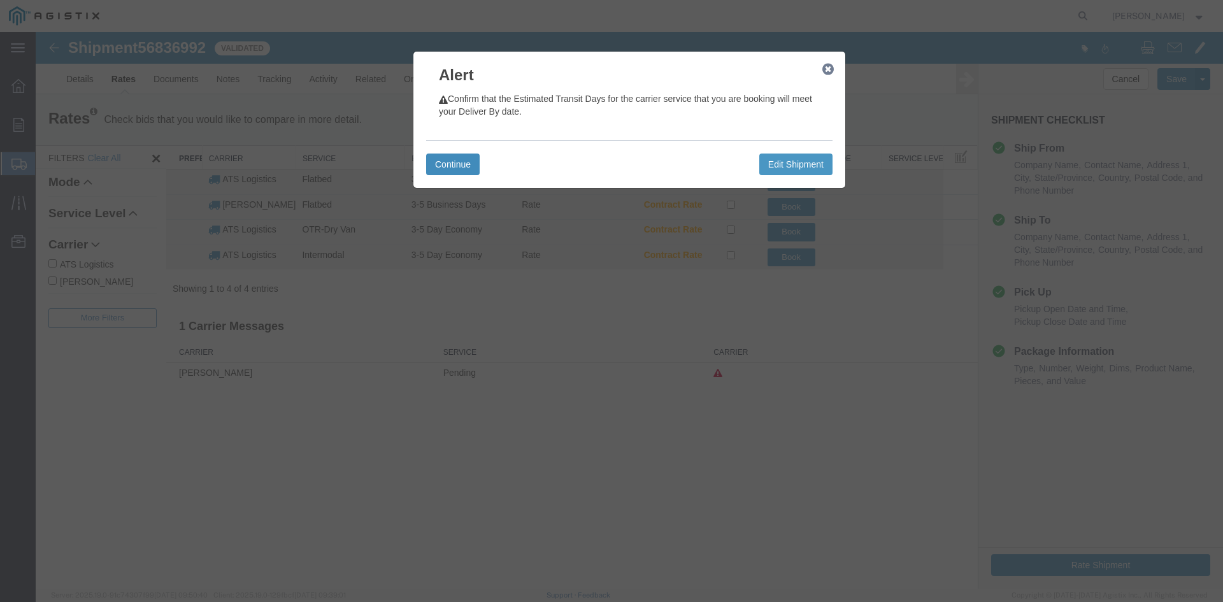
click at [464, 163] on button "Continue" at bounding box center [453, 165] width 54 height 22
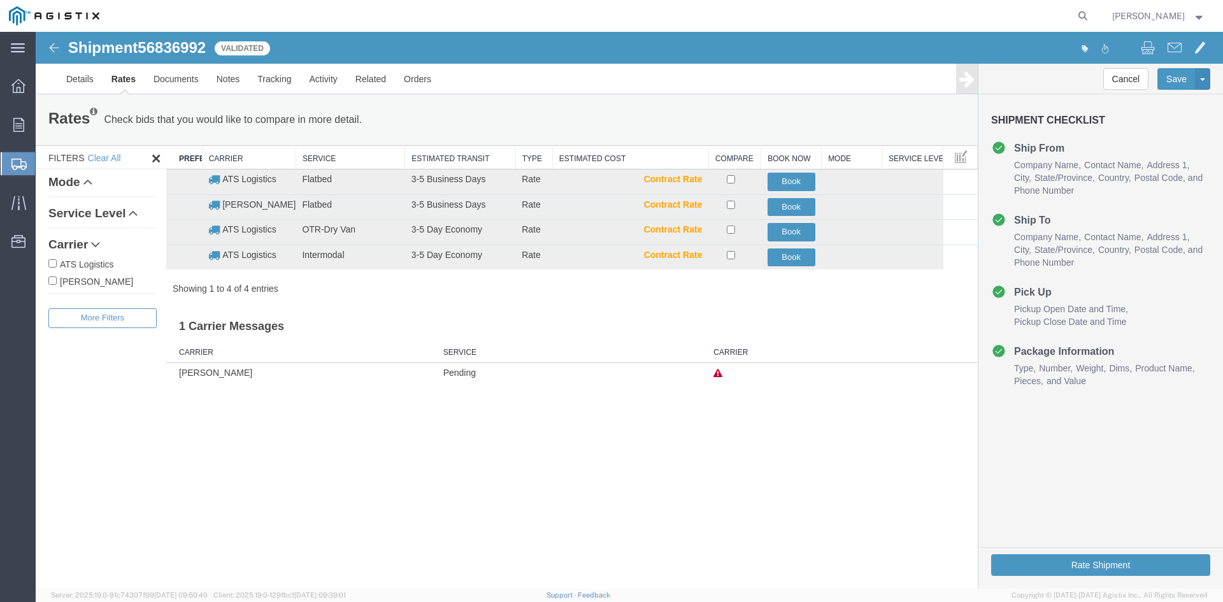
click at [52, 263] on input "ATS Logistics" at bounding box center [52, 263] width 8 height 8
checkbox input "true"
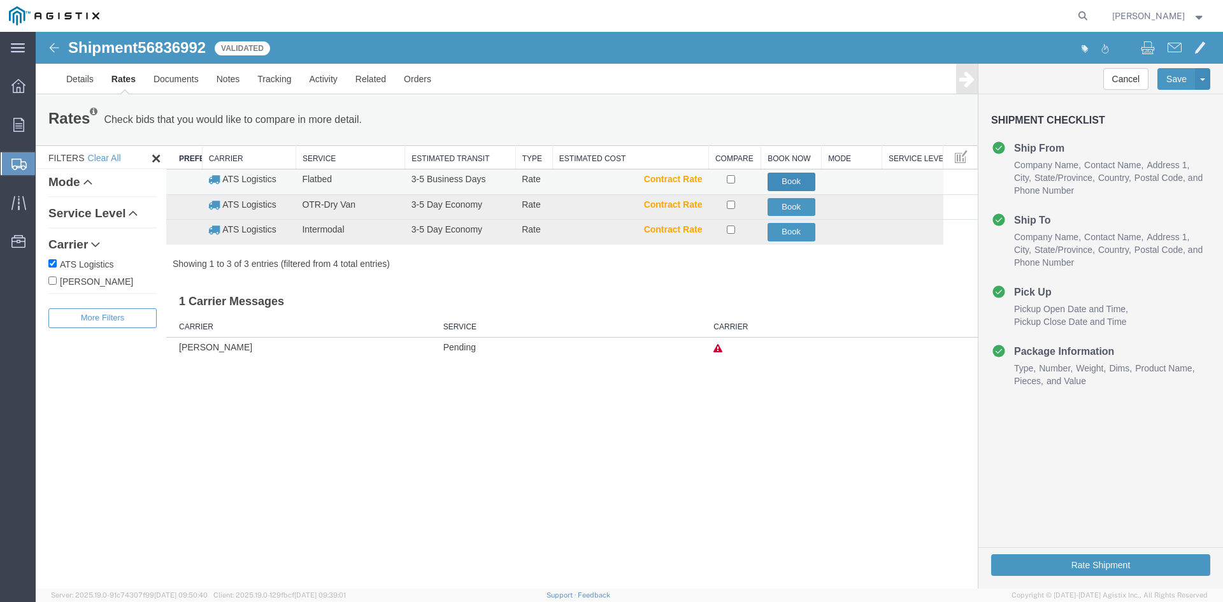
click at [799, 180] on button "Book" at bounding box center [792, 182] width 48 height 18
